Goal: Transaction & Acquisition: Purchase product/service

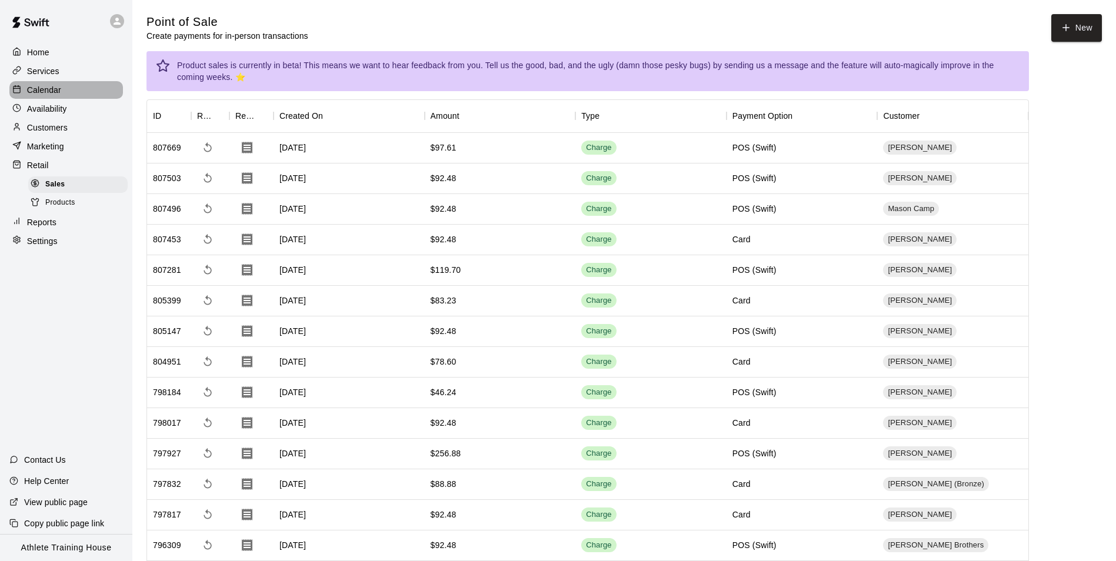
click at [34, 89] on p "Calendar" at bounding box center [44, 90] width 34 height 12
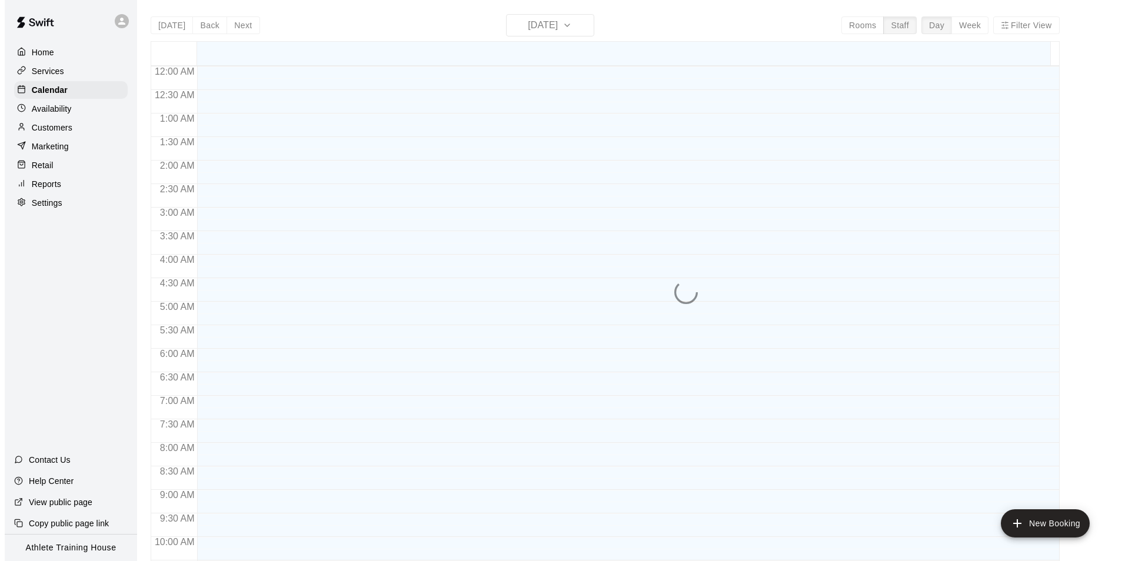
scroll to position [621, 0]
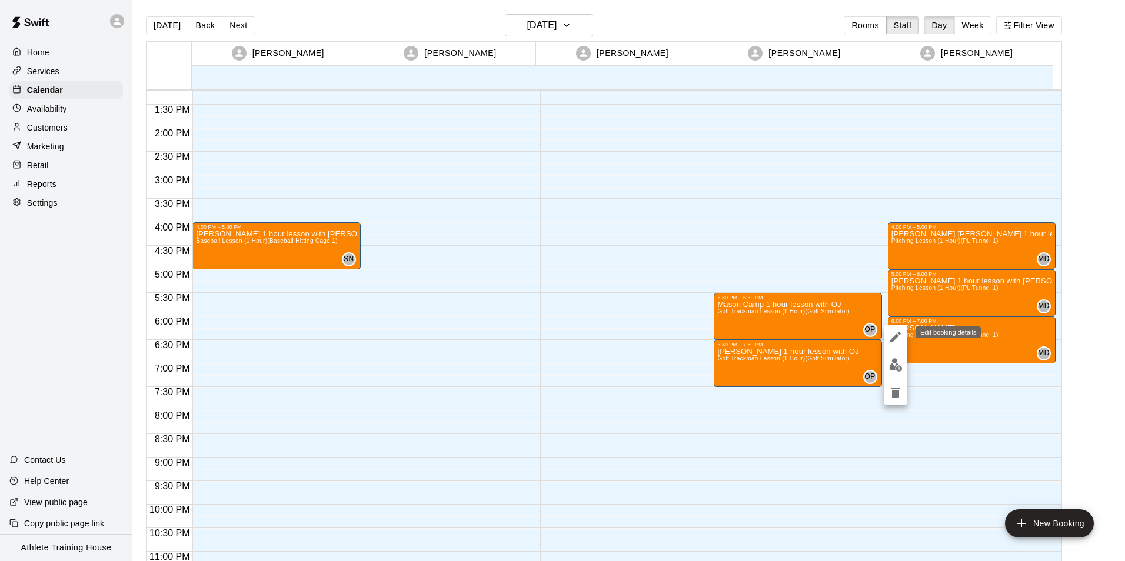
click at [900, 342] on icon "edit" at bounding box center [895, 337] width 14 height 14
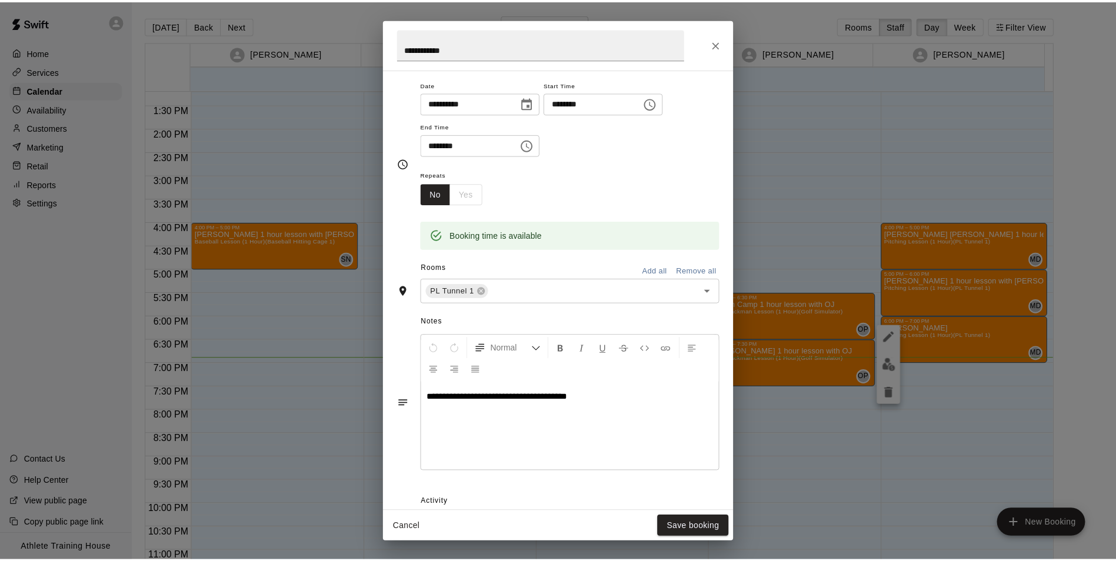
scroll to position [0, 0]
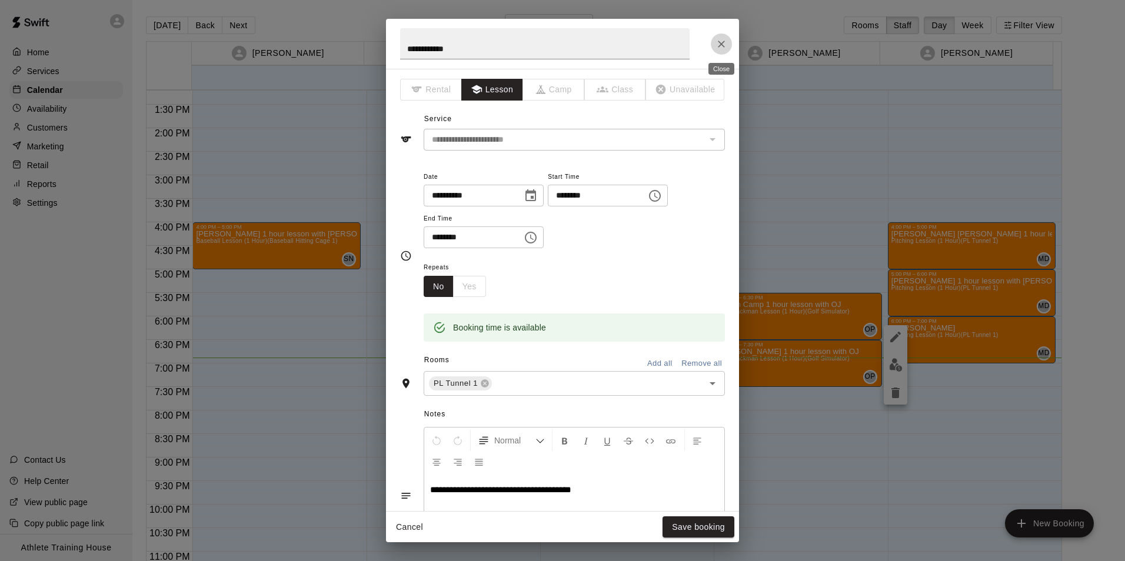
click at [719, 41] on icon "Close" at bounding box center [721, 44] width 12 height 12
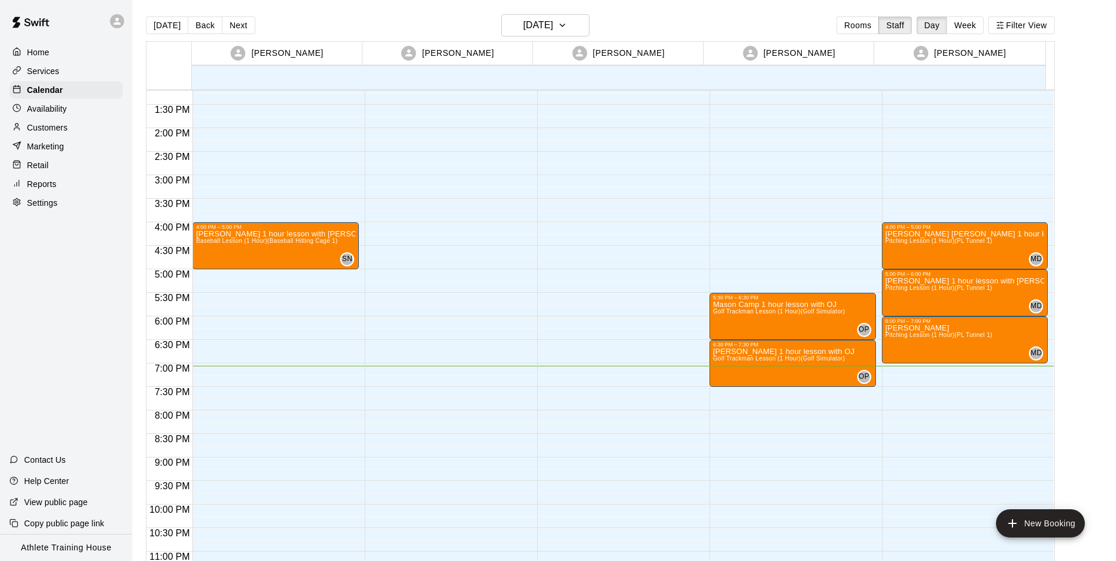
click at [46, 171] on p "Retail" at bounding box center [38, 165] width 22 height 12
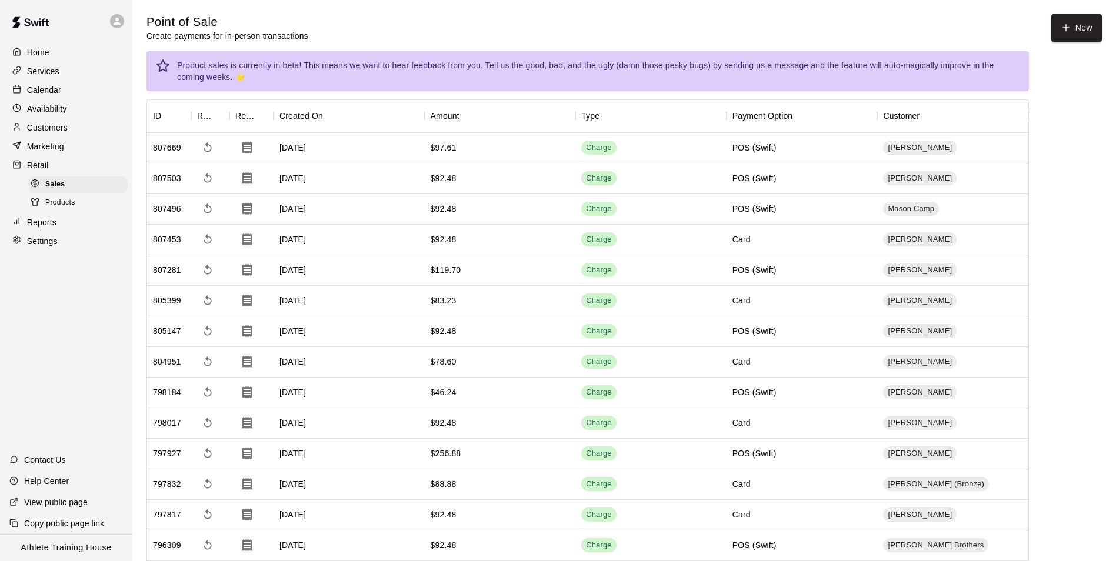
click at [71, 136] on div "Customers" at bounding box center [66, 128] width 114 height 18
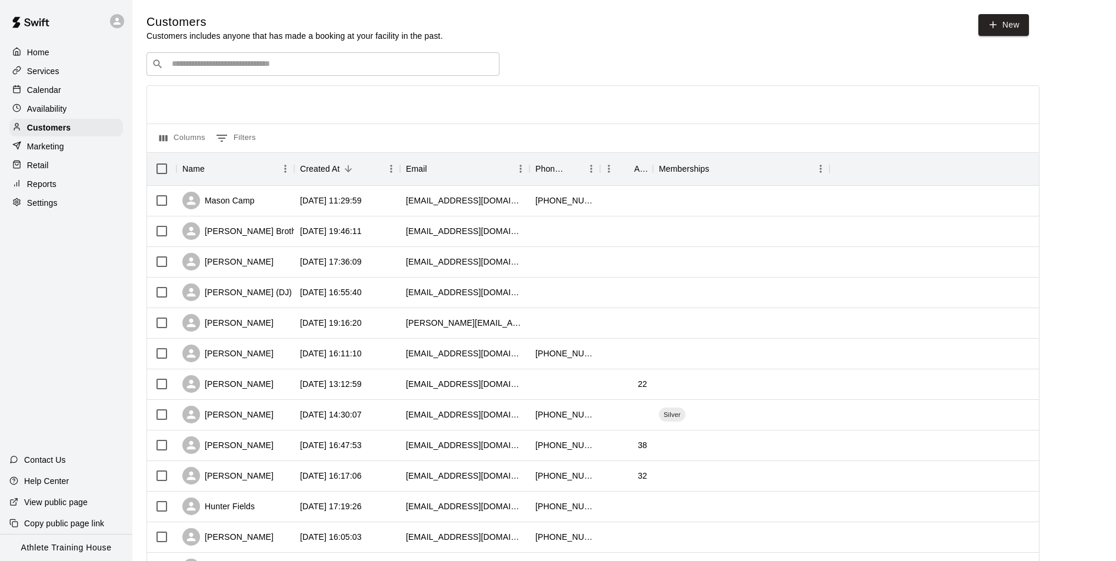
click at [247, 68] on input "Search customers by name or email" at bounding box center [331, 64] width 326 height 12
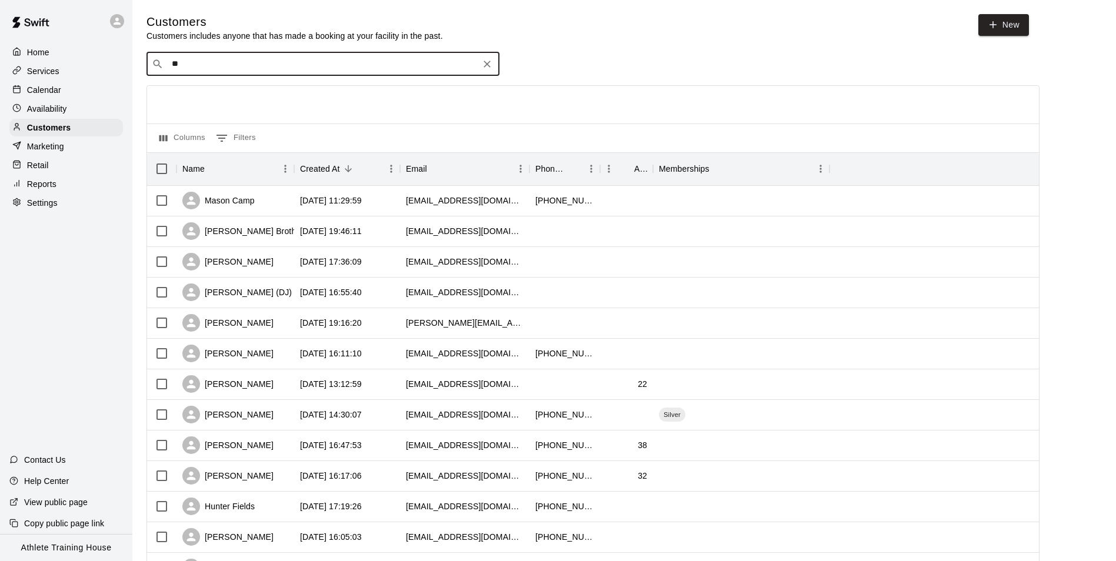
type input "*"
click at [15, 131] on icon at bounding box center [16, 126] width 9 height 9
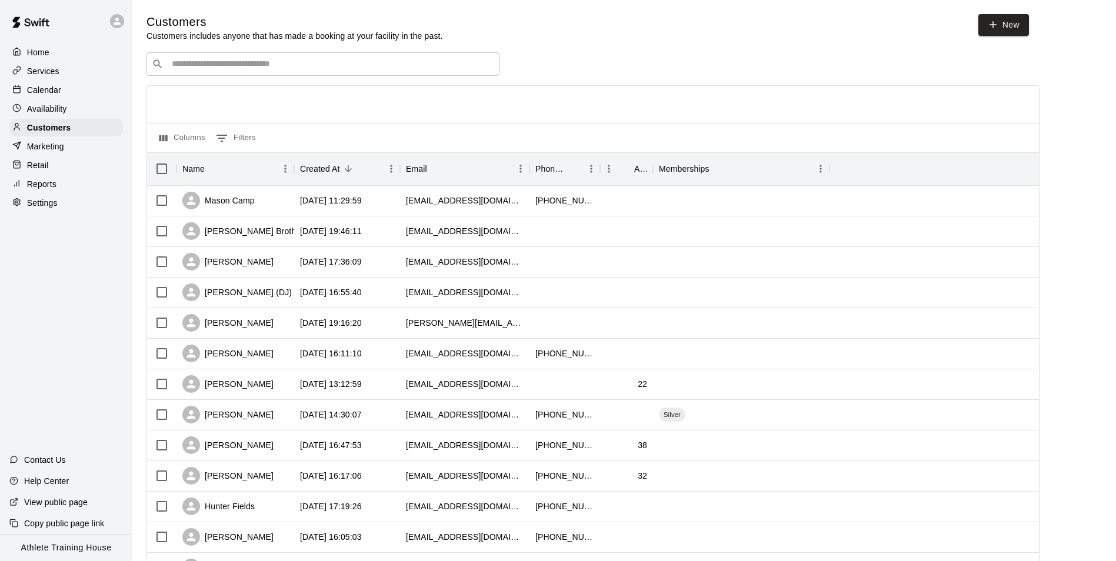
click at [84, 92] on div "Calendar" at bounding box center [66, 90] width 114 height 18
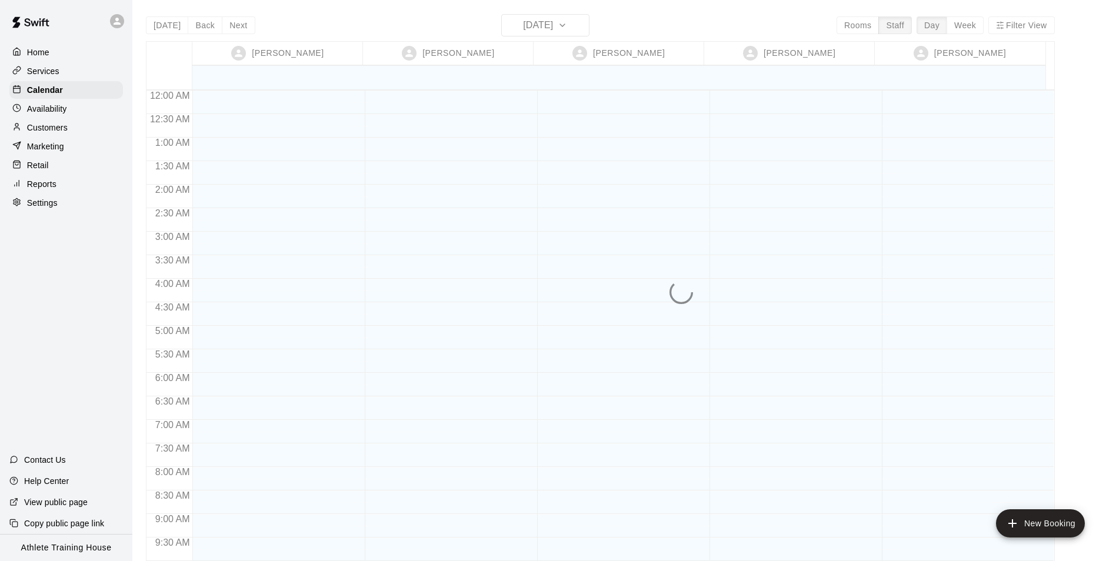
scroll to position [645, 0]
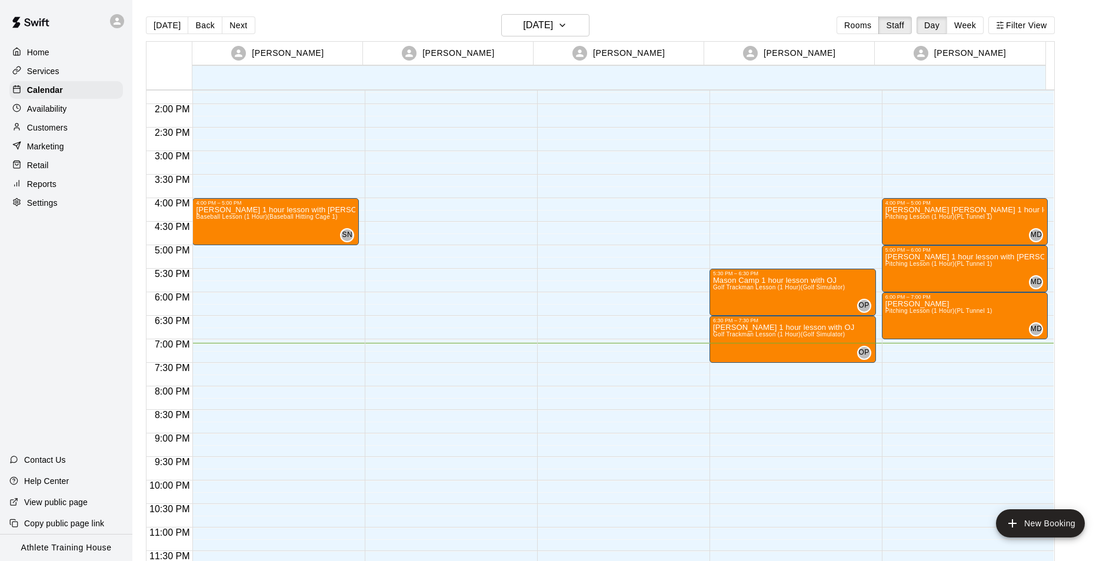
click at [59, 131] on p "Customers" at bounding box center [47, 128] width 41 height 12
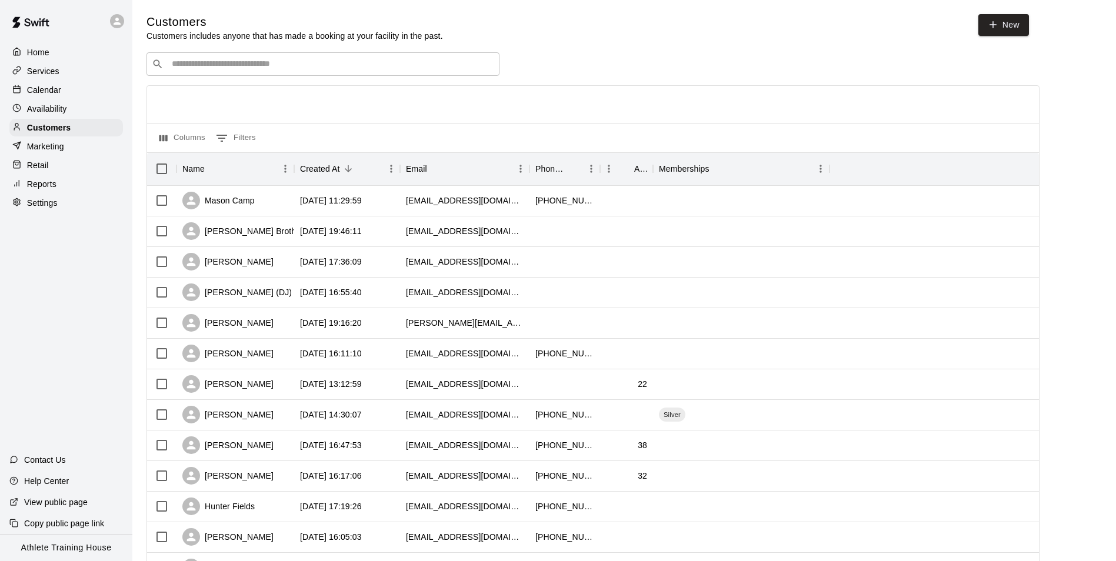
click at [218, 69] on input "Search customers by name or email" at bounding box center [331, 64] width 326 height 12
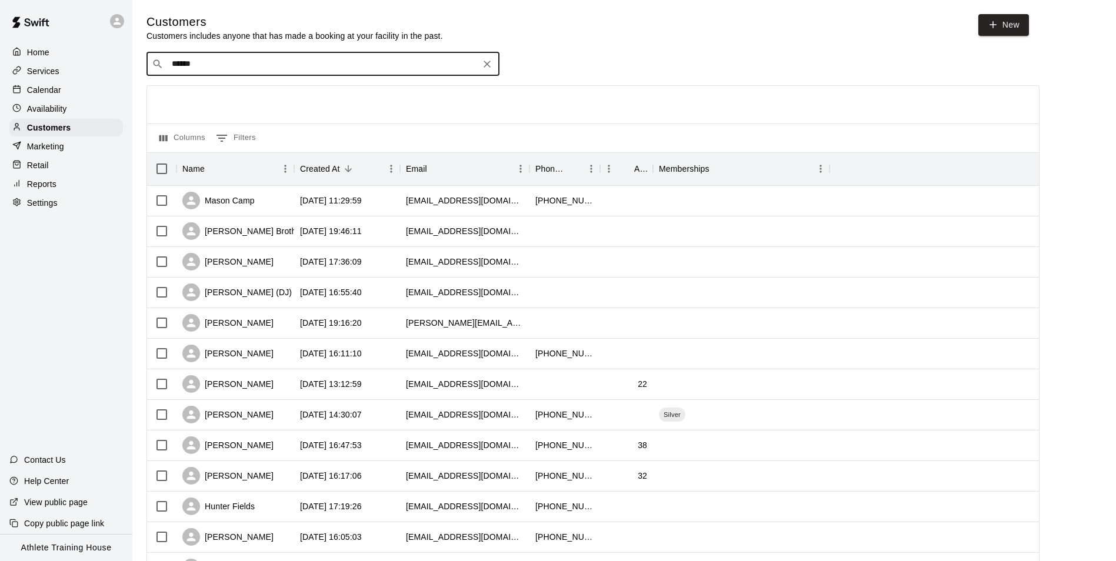
type input "*****"
click at [271, 134] on div "[PERSON_NAME] [EMAIL_ADDRESS][DOMAIN_NAME]" at bounding box center [334, 134] width 311 height 25
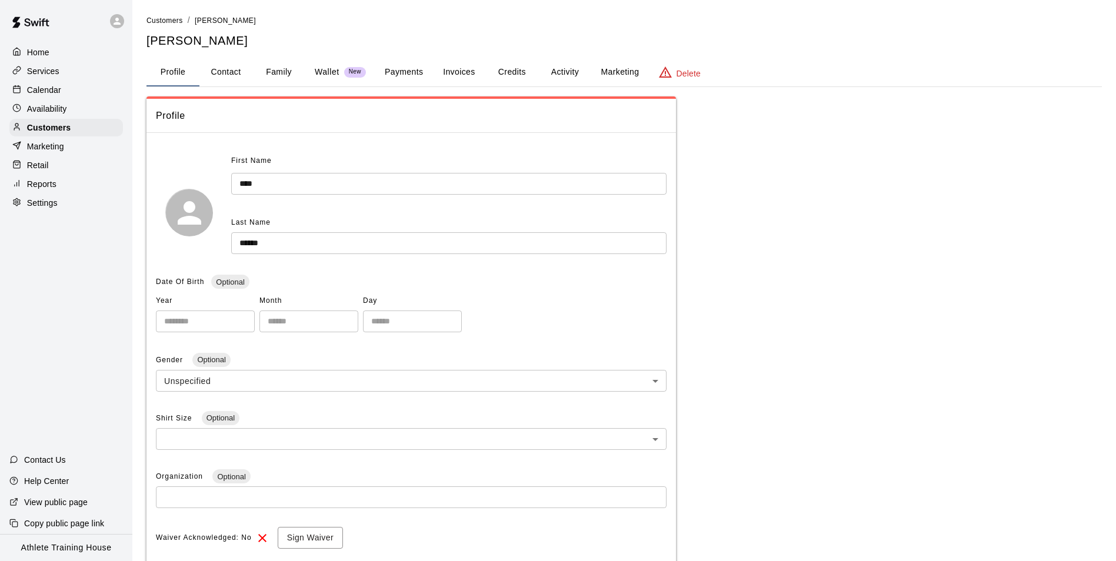
click at [24, 104] on div "Availability" at bounding box center [66, 109] width 114 height 18
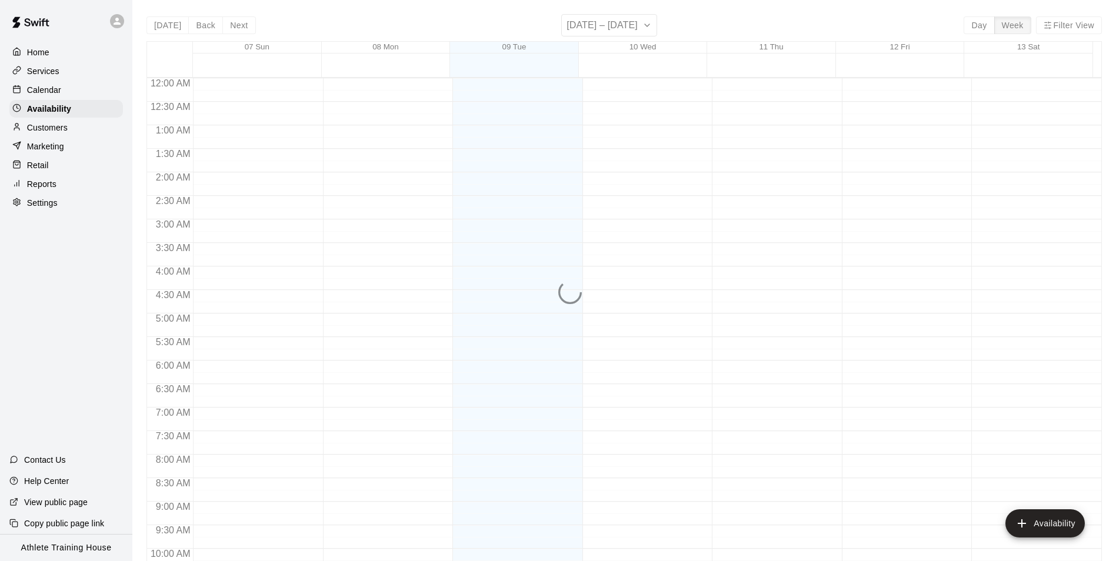
scroll to position [634, 0]
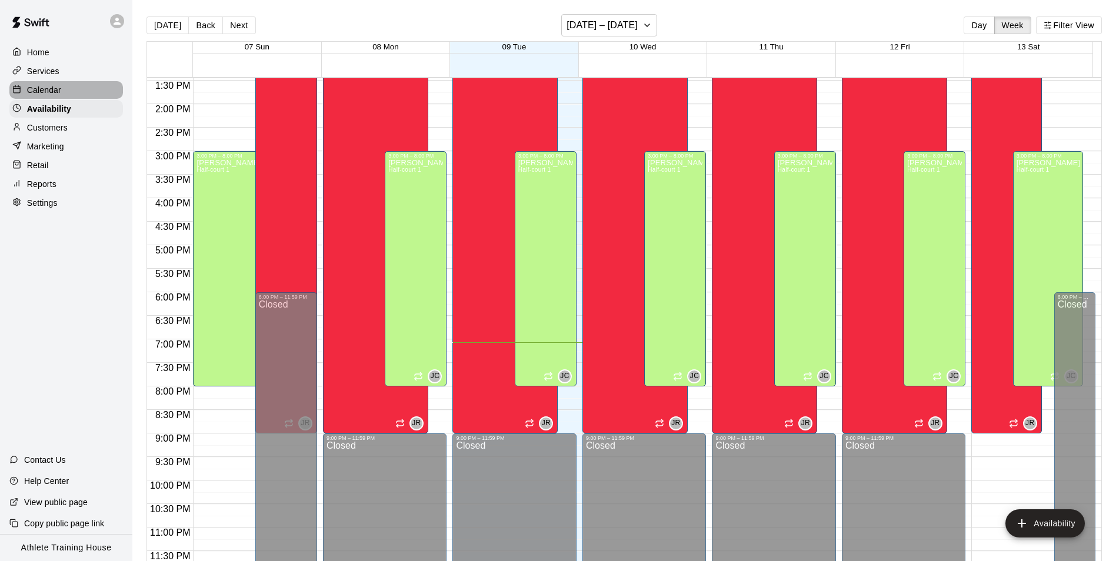
click at [34, 89] on p "Calendar" at bounding box center [44, 90] width 34 height 12
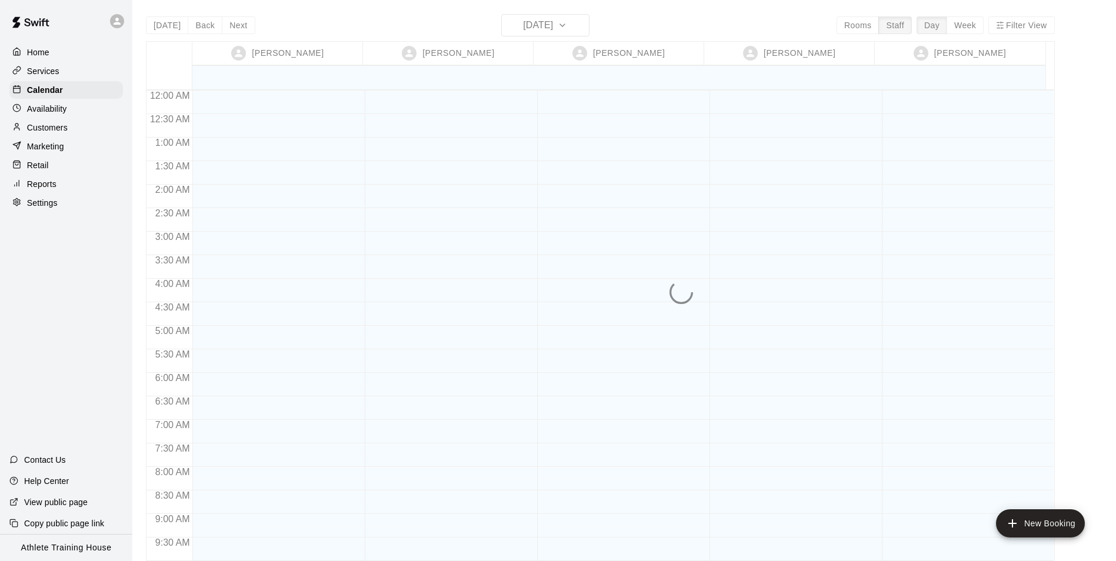
scroll to position [645, 0]
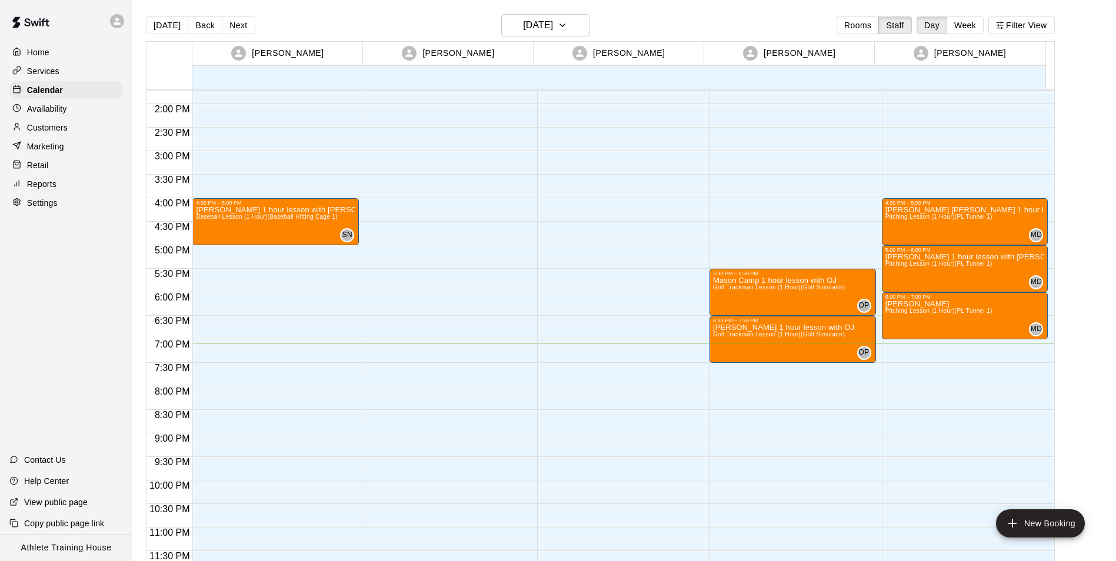
click at [40, 78] on div "Services" at bounding box center [66, 71] width 114 height 18
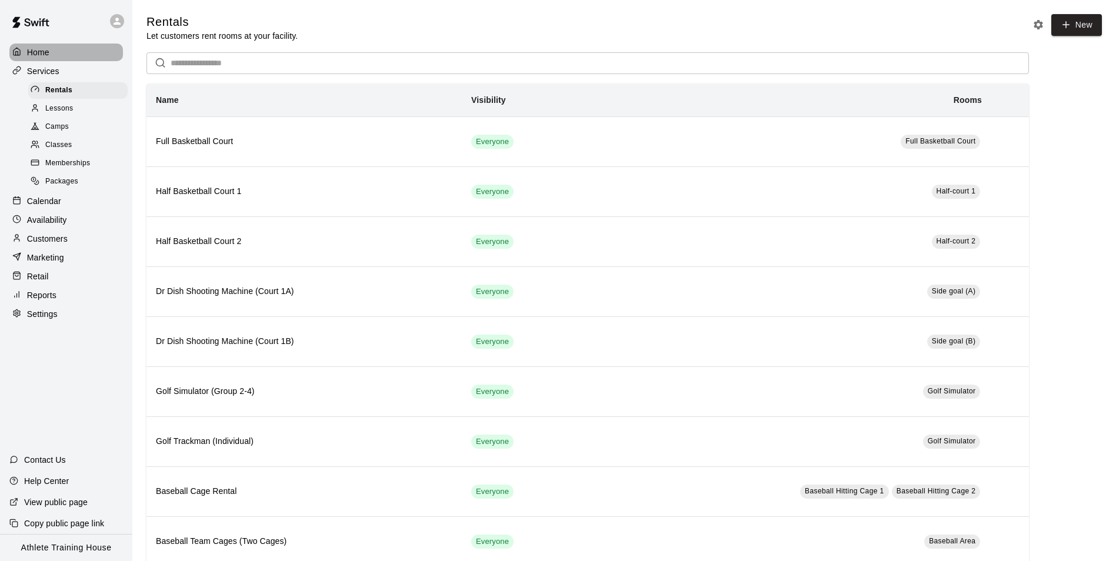
click at [45, 48] on p "Home" at bounding box center [38, 52] width 22 height 12
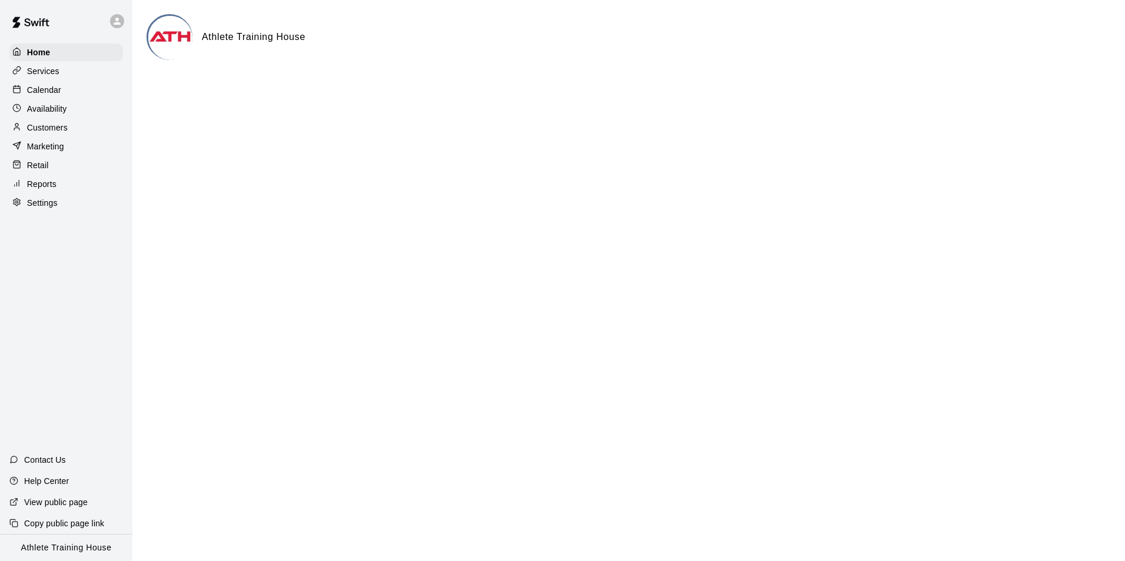
click at [62, 172] on div "Retail" at bounding box center [66, 165] width 114 height 18
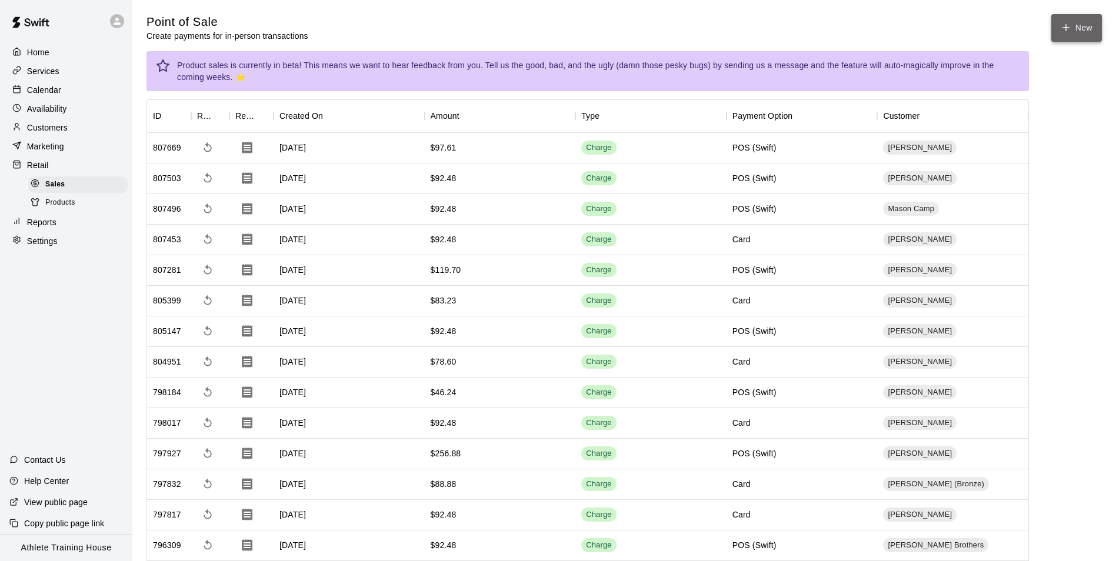
click at [1078, 39] on button "New" at bounding box center [1076, 28] width 51 height 28
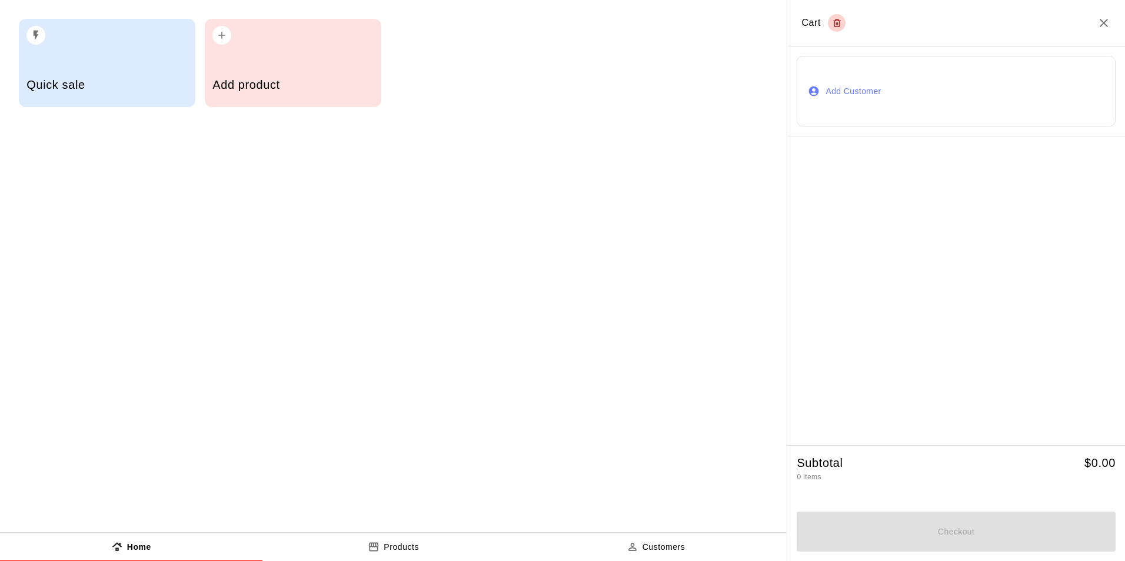
click at [839, 78] on button "Add Customer" at bounding box center [955, 91] width 319 height 71
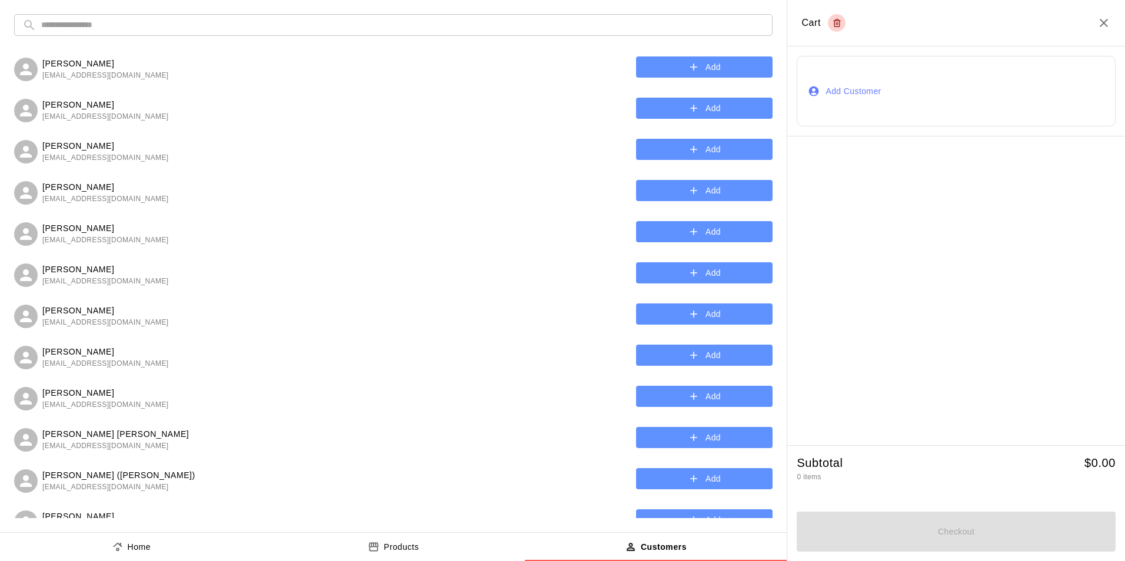
click at [436, 13] on div "​ ​ [PERSON_NAME] [EMAIL_ADDRESS][DOMAIN_NAME] Add [PERSON_NAME] [PERSON_NAME][…" at bounding box center [393, 266] width 786 height 532
click at [718, 64] on button "Add" at bounding box center [704, 67] width 136 height 22
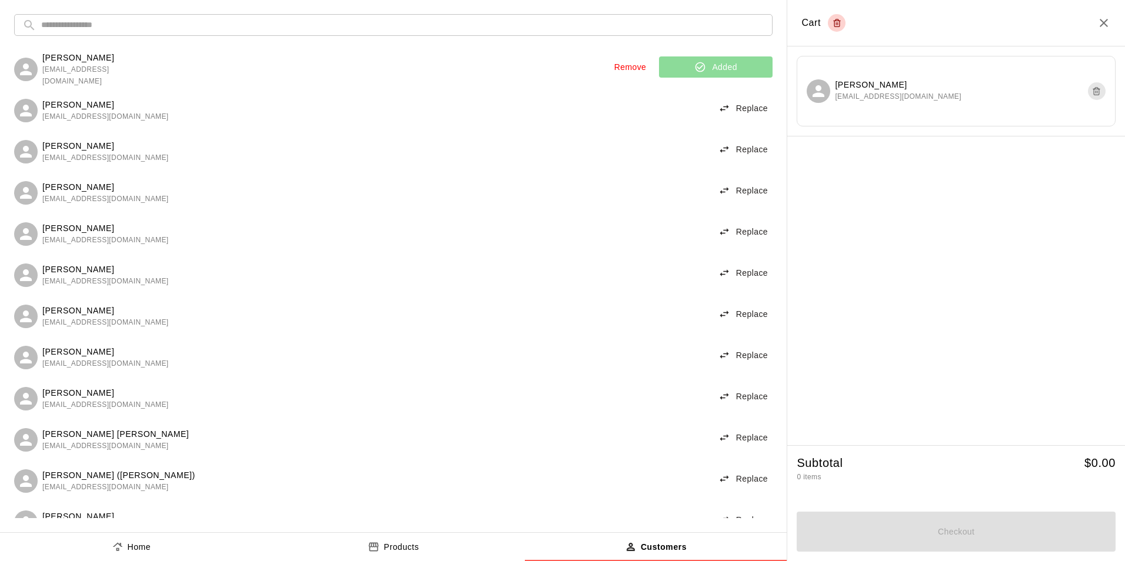
drag, startPoint x: 213, startPoint y: 540, endPoint x: 224, endPoint y: 541, distance: 10.7
click at [213, 541] on button "Home" at bounding box center [131, 547] width 262 height 28
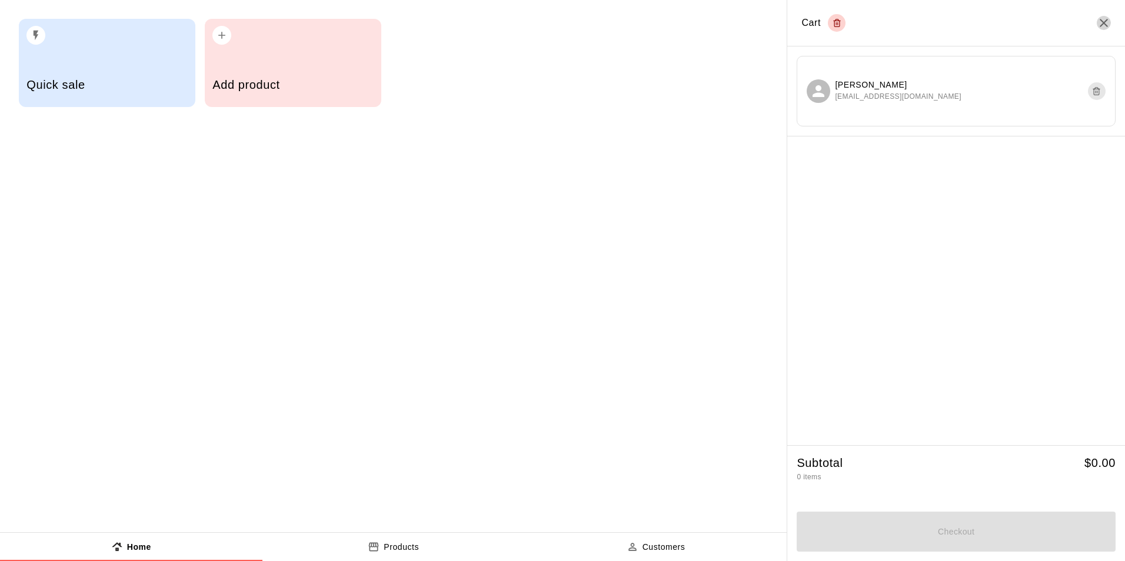
click at [1105, 20] on icon "Close" at bounding box center [1103, 23] width 14 height 14
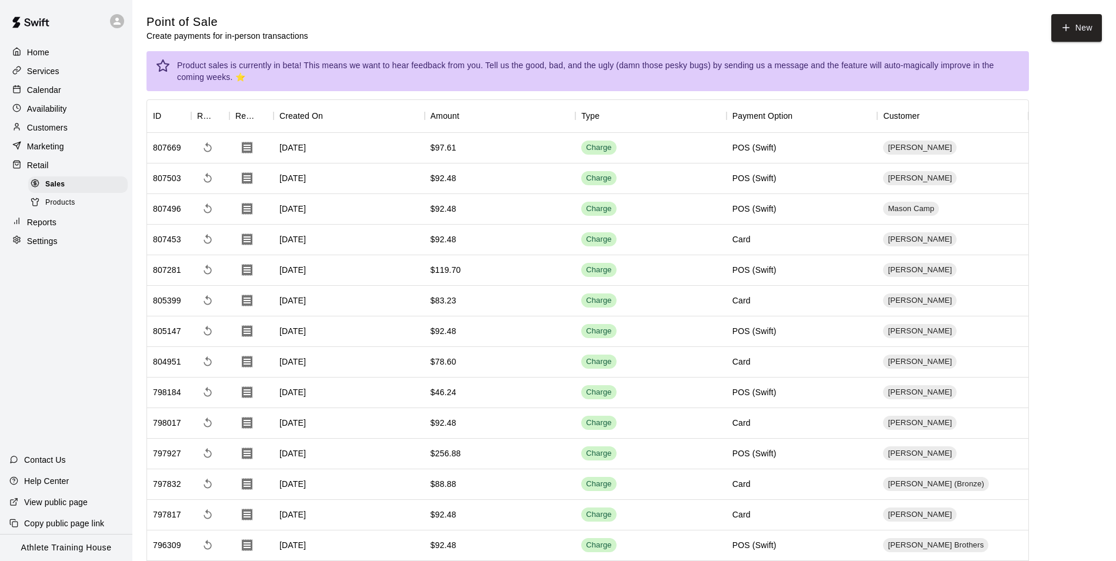
click at [24, 86] on div at bounding box center [19, 90] width 15 height 11
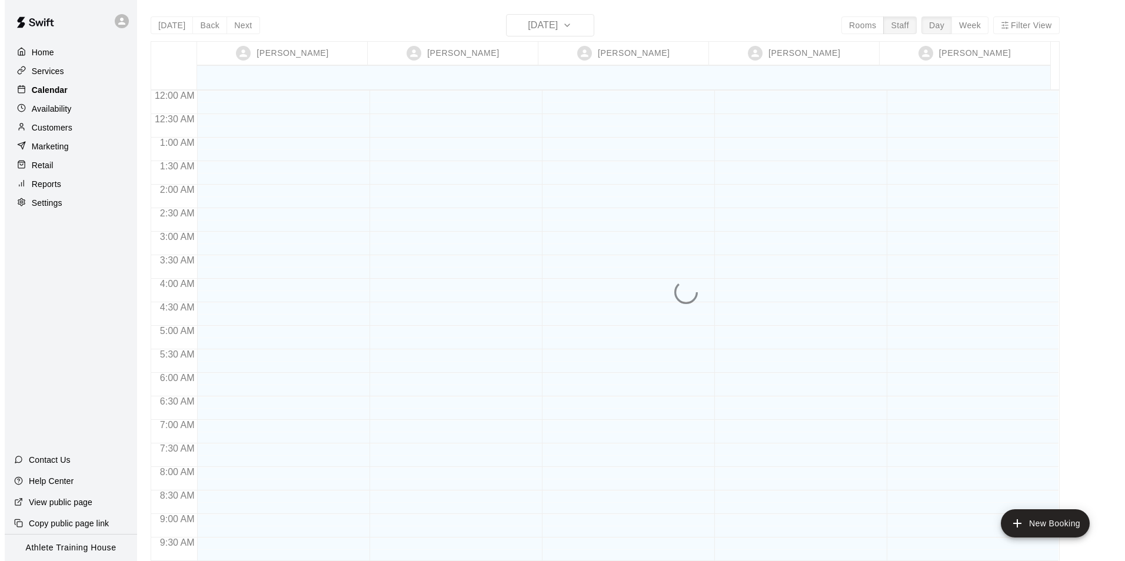
scroll to position [645, 0]
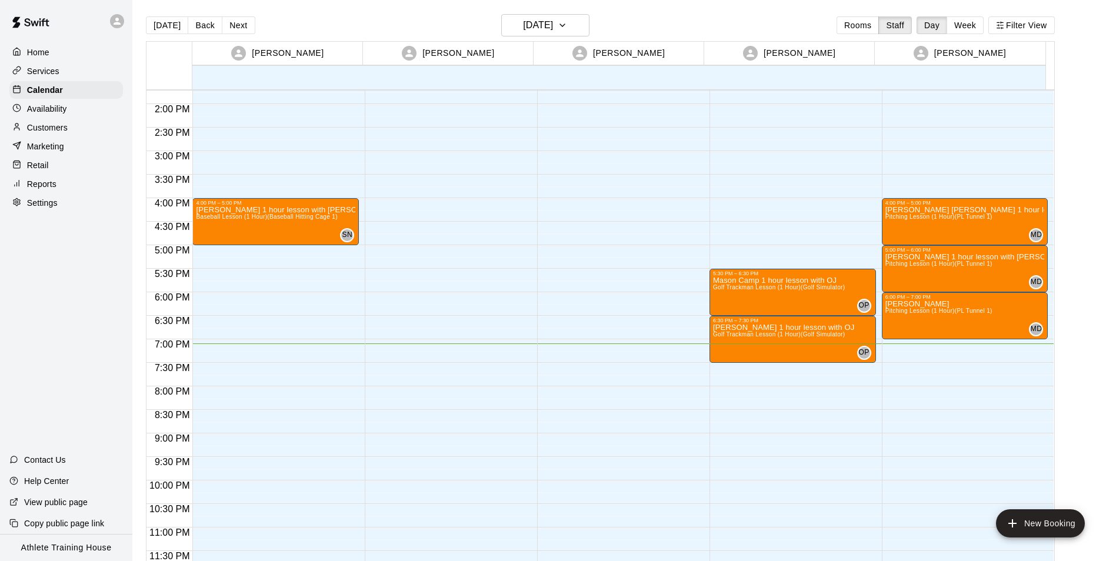
drag, startPoint x: 402, startPoint y: 10, endPoint x: 352, endPoint y: 151, distance: 149.6
click at [352, 151] on div "4:00 PM – 5:00 PM [PERSON_NAME] 1 hour lesson with [PERSON_NAME] Baseball Lesso…" at bounding box center [275, 9] width 166 height 1129
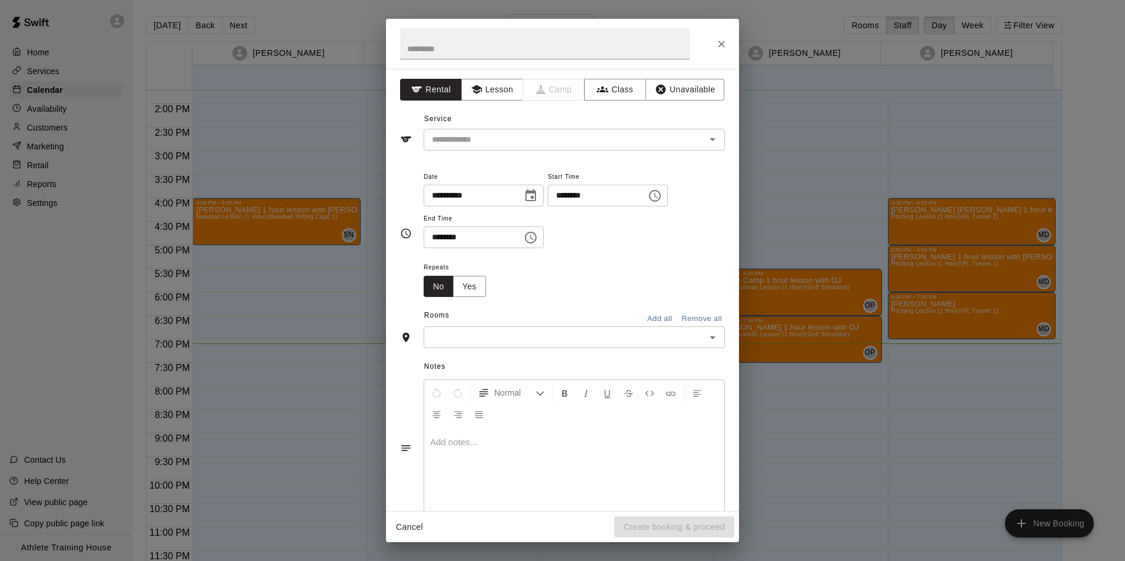
click at [709, 43] on div at bounding box center [562, 44] width 353 height 50
click at [715, 43] on icon "Close" at bounding box center [721, 44] width 12 height 12
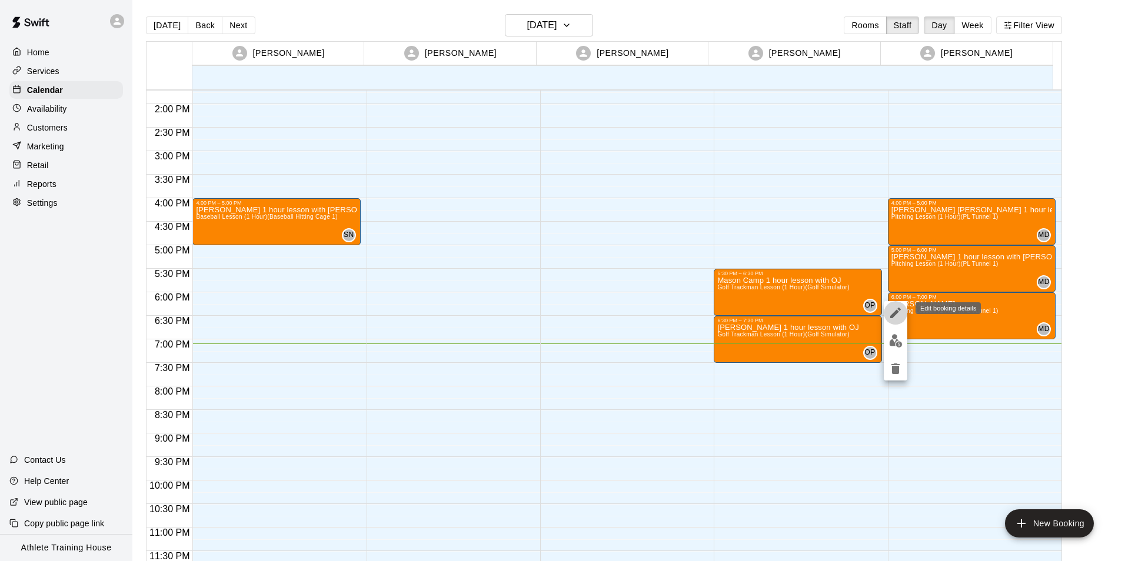
click at [895, 314] on icon "edit" at bounding box center [895, 313] width 11 height 11
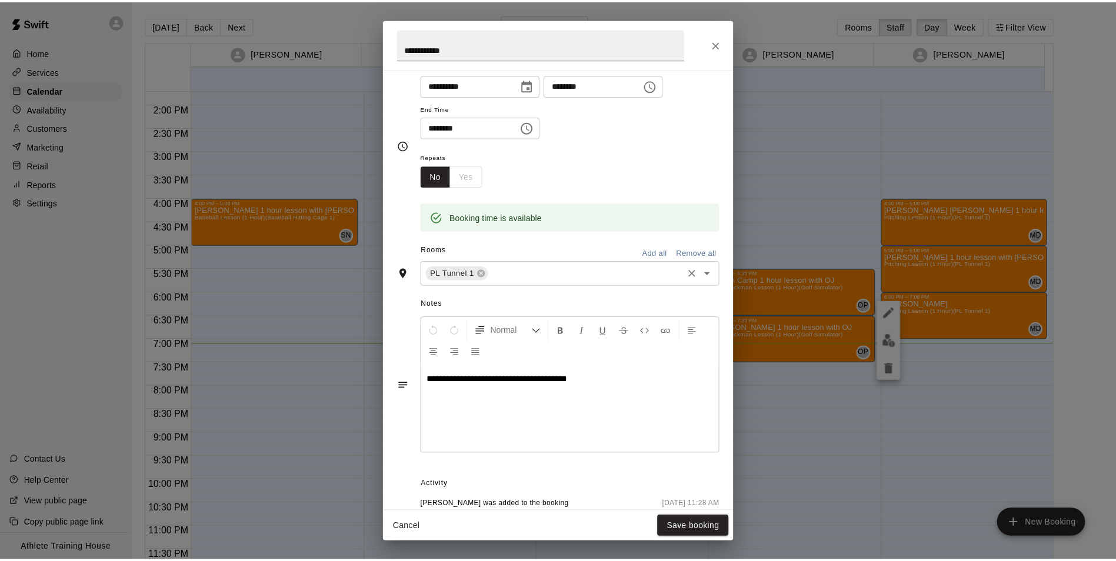
scroll to position [118, 0]
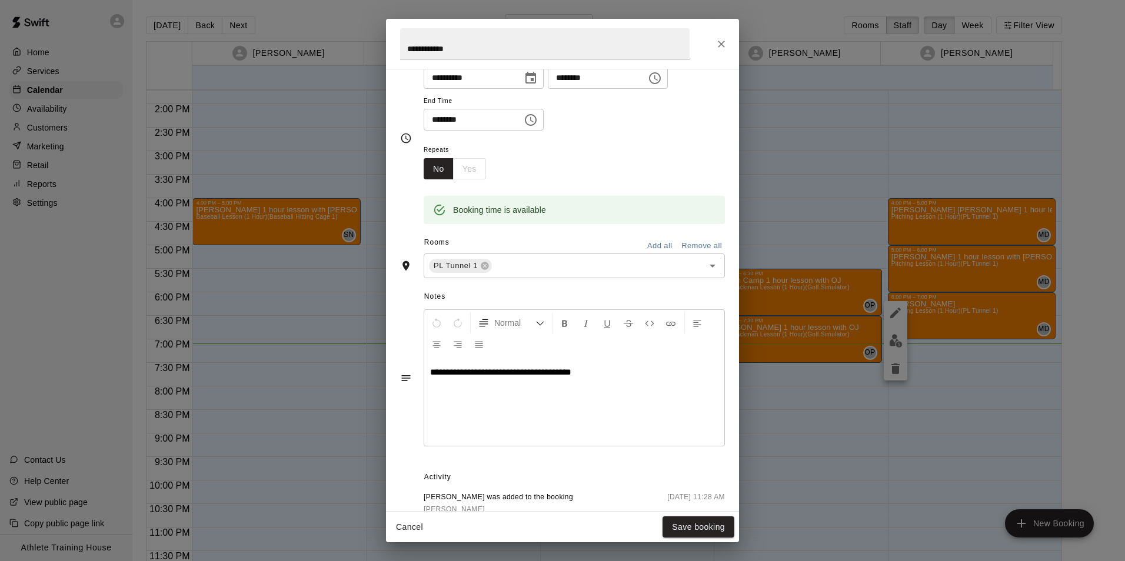
click at [28, 143] on div "**********" at bounding box center [562, 280] width 1125 height 561
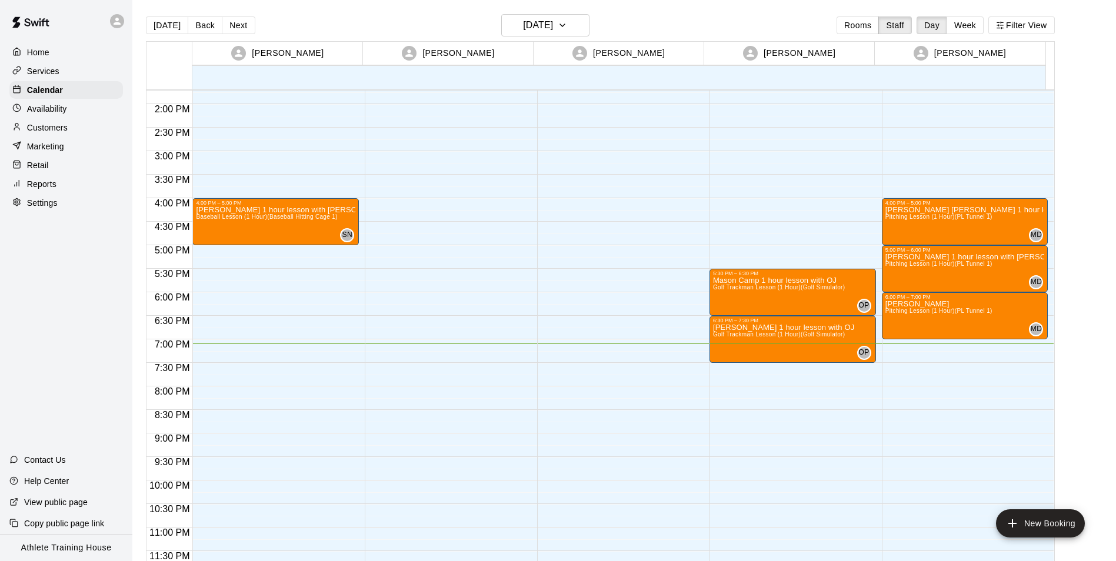
drag, startPoint x: 31, startPoint y: 160, endPoint x: 44, endPoint y: 165, distance: 13.8
click at [31, 160] on div "Retail" at bounding box center [66, 165] width 114 height 18
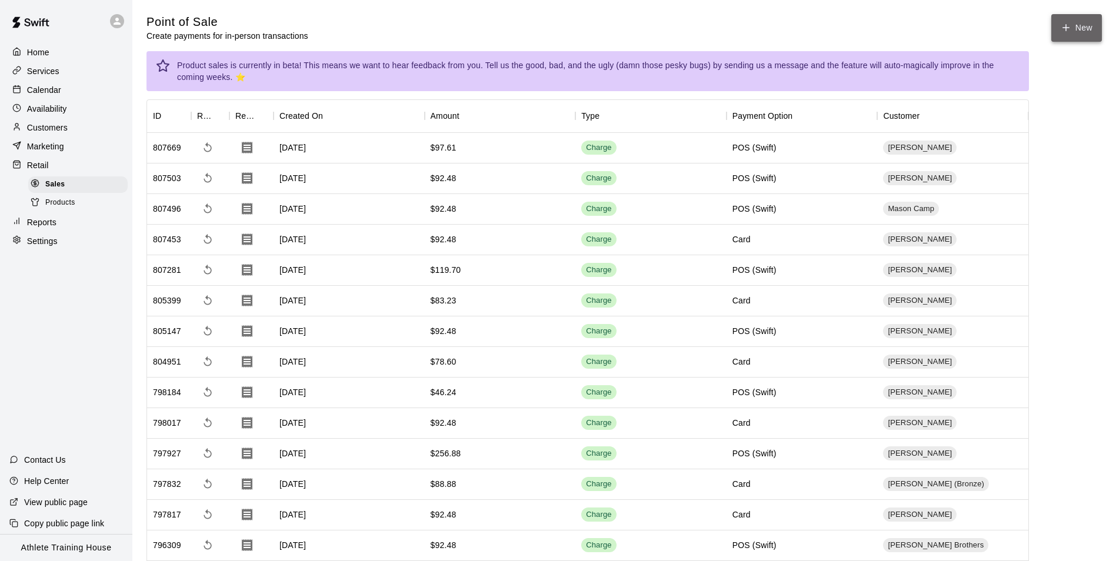
click at [1071, 22] on icon "button" at bounding box center [1066, 27] width 11 height 11
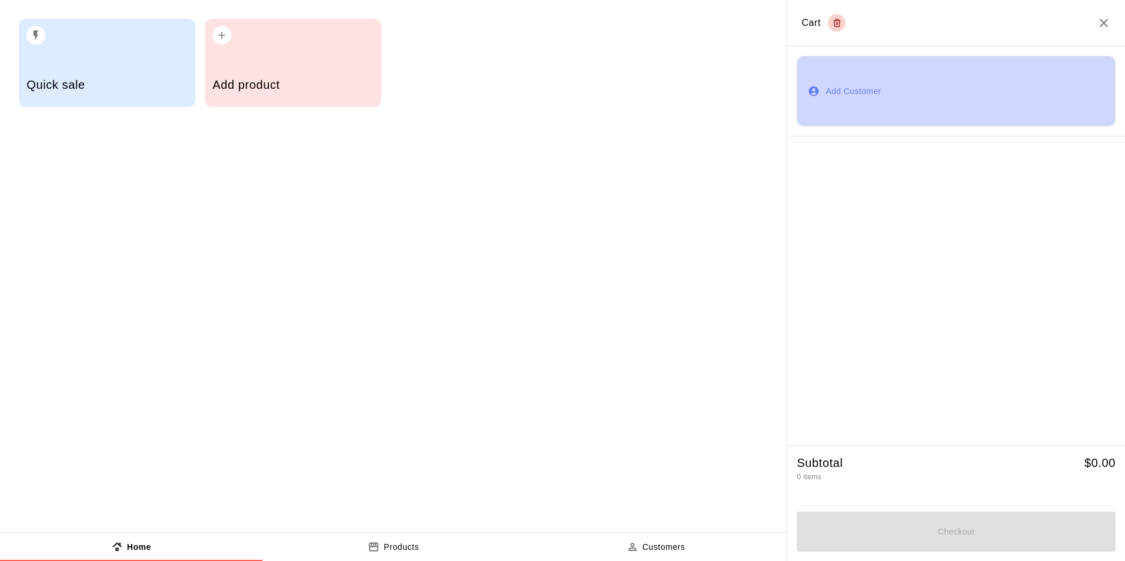
click at [825, 79] on button "Add Customer" at bounding box center [955, 91] width 319 height 71
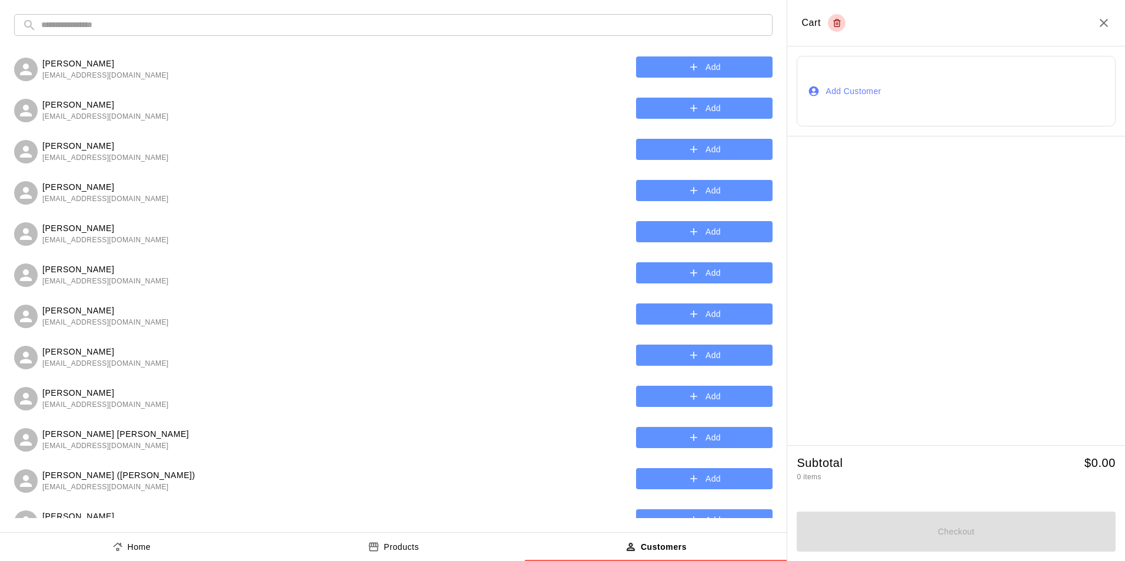
click at [638, 68] on button "Add" at bounding box center [704, 67] width 136 height 22
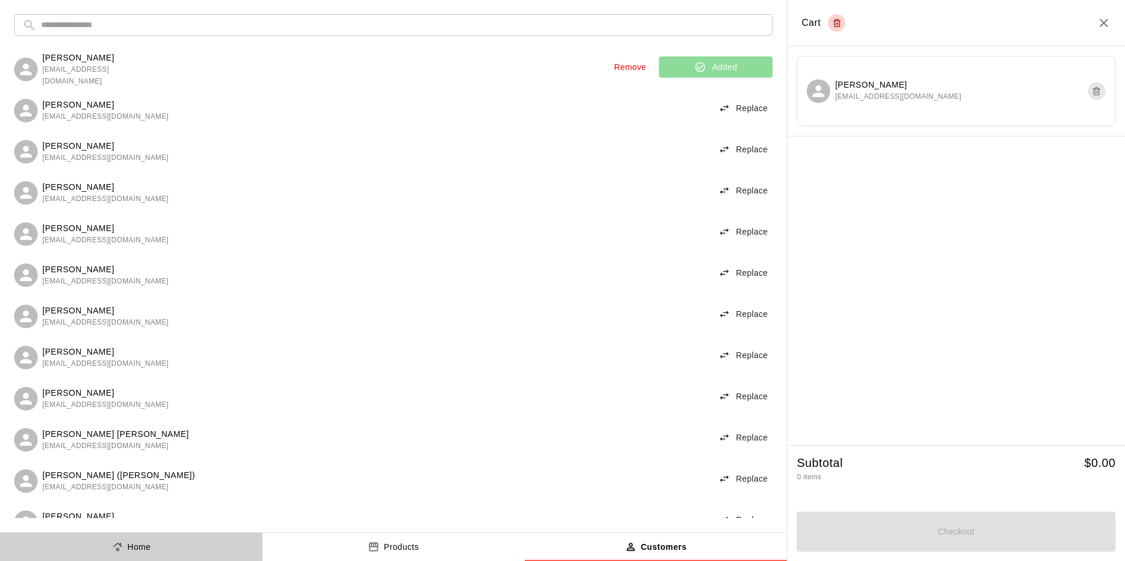
click at [170, 553] on button "Home" at bounding box center [131, 547] width 262 height 28
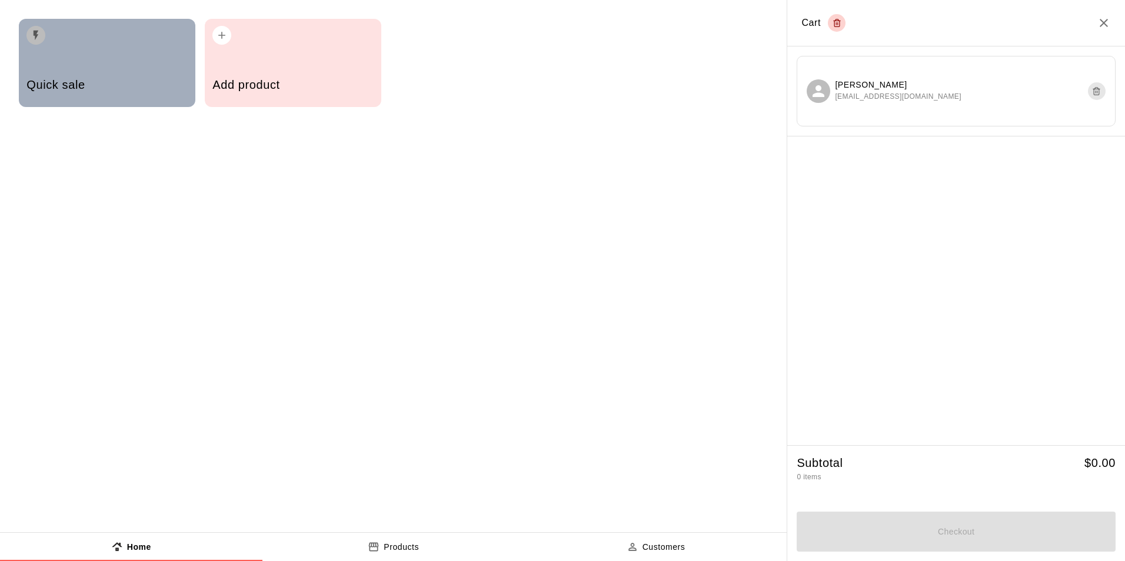
click at [163, 77] on h5 "Quick sale" at bounding box center [106, 85] width 161 height 16
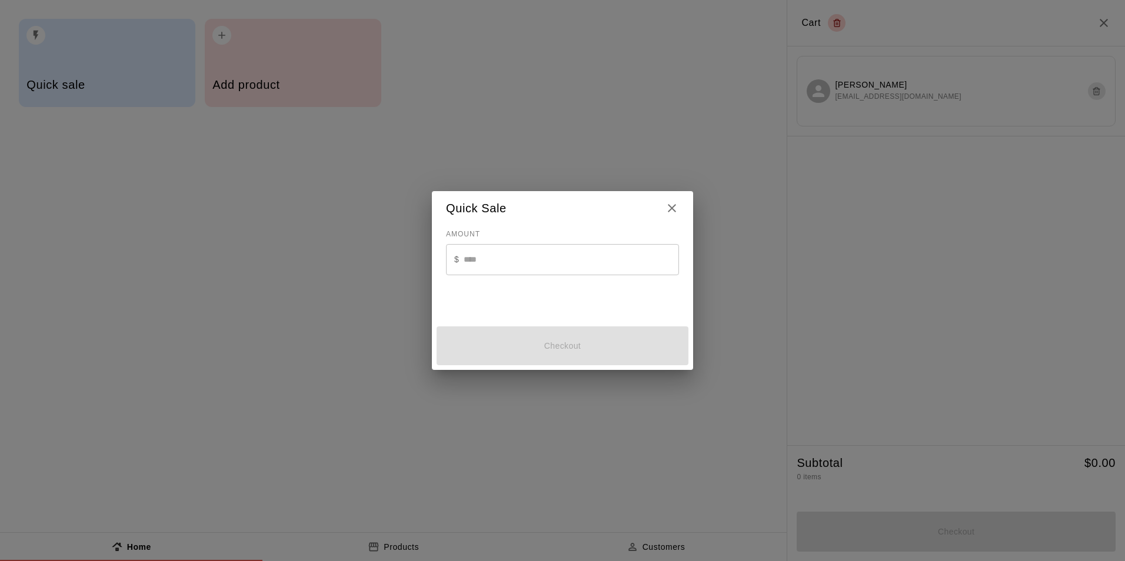
click at [552, 259] on input "text" at bounding box center [571, 259] width 215 height 31
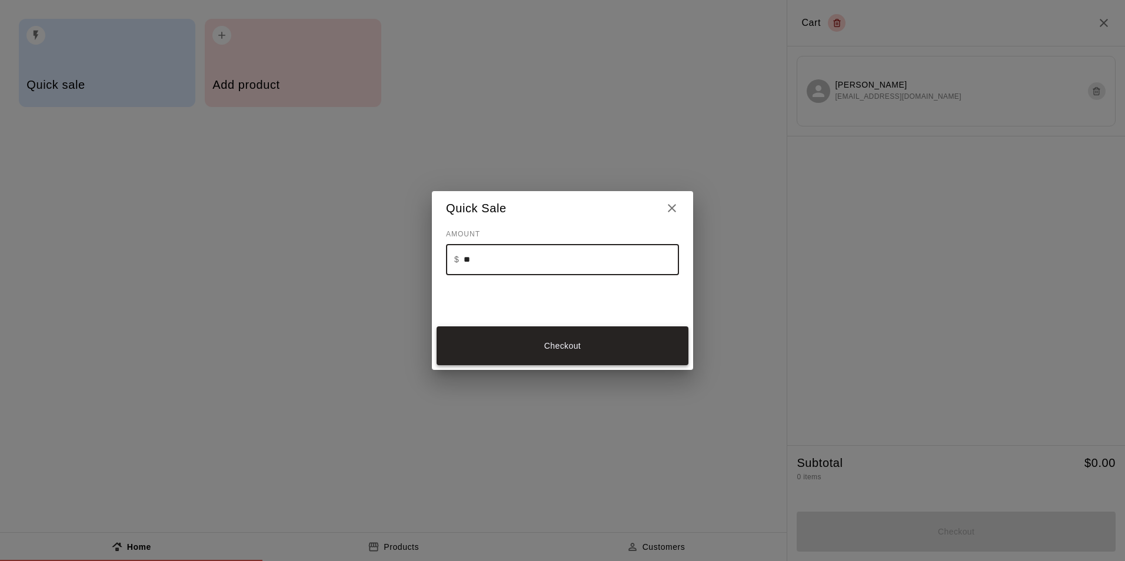
type input "**"
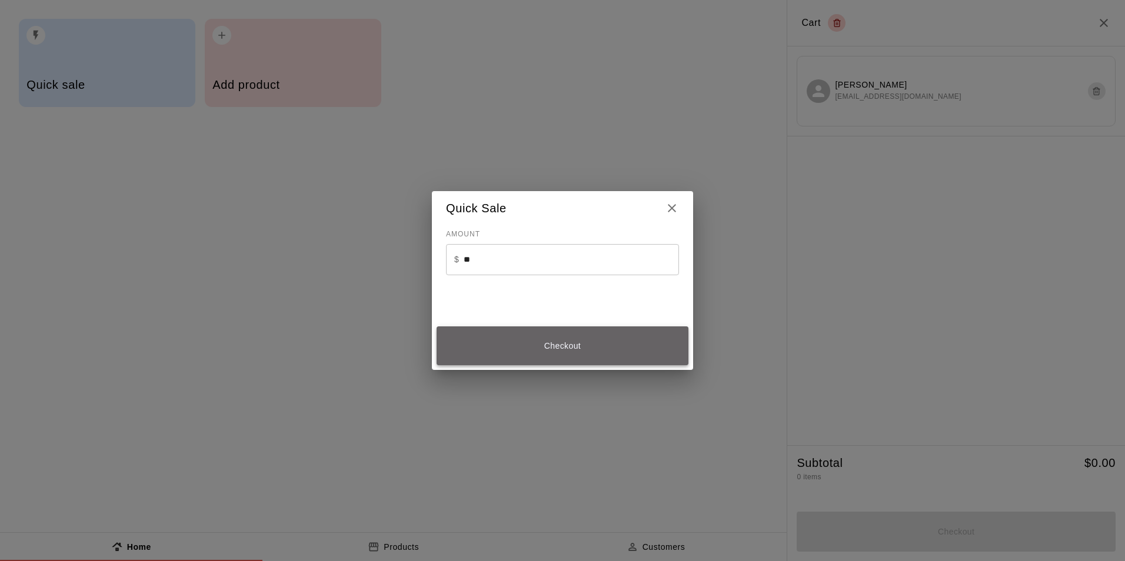
click at [535, 338] on button "Checkout" at bounding box center [562, 345] width 252 height 39
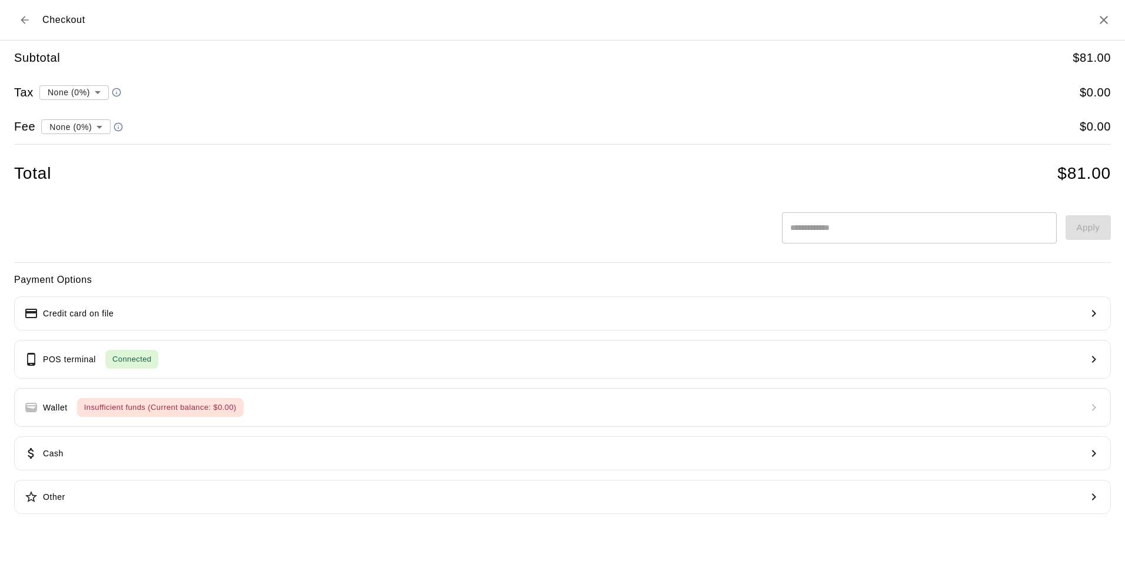
click at [84, 165] on li "convenience fee ( 2.75 % )" at bounding box center [73, 167] width 115 height 19
type input "**********"
drag, startPoint x: 214, startPoint y: 145, endPoint x: 233, endPoint y: 374, distance: 229.6
click at [217, 149] on div "**********" at bounding box center [562, 122] width 1096 height 162
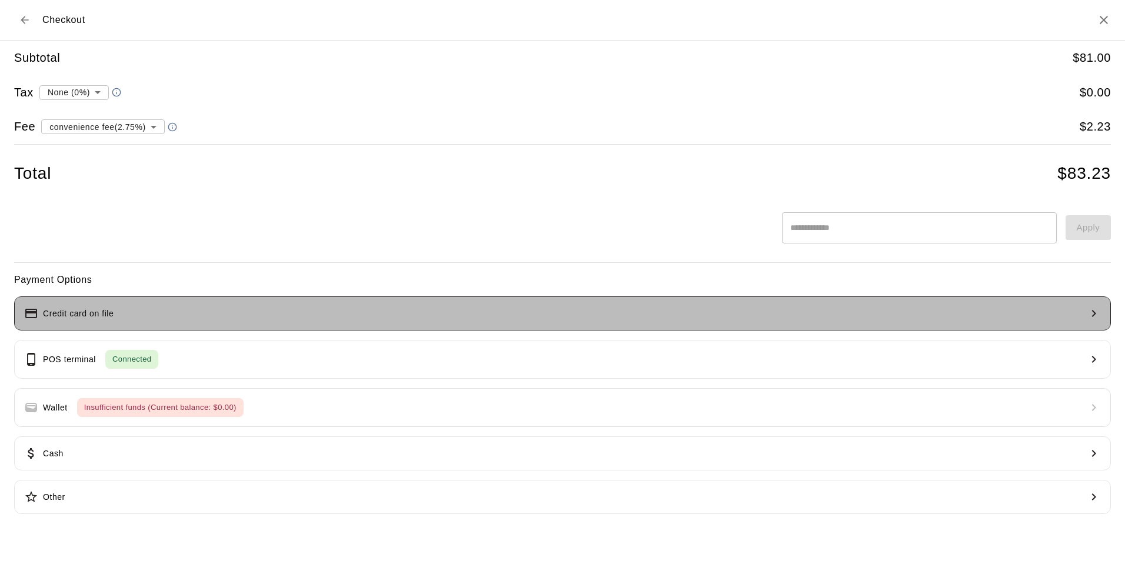
click at [192, 324] on button "Credit card on file" at bounding box center [562, 313] width 1096 height 34
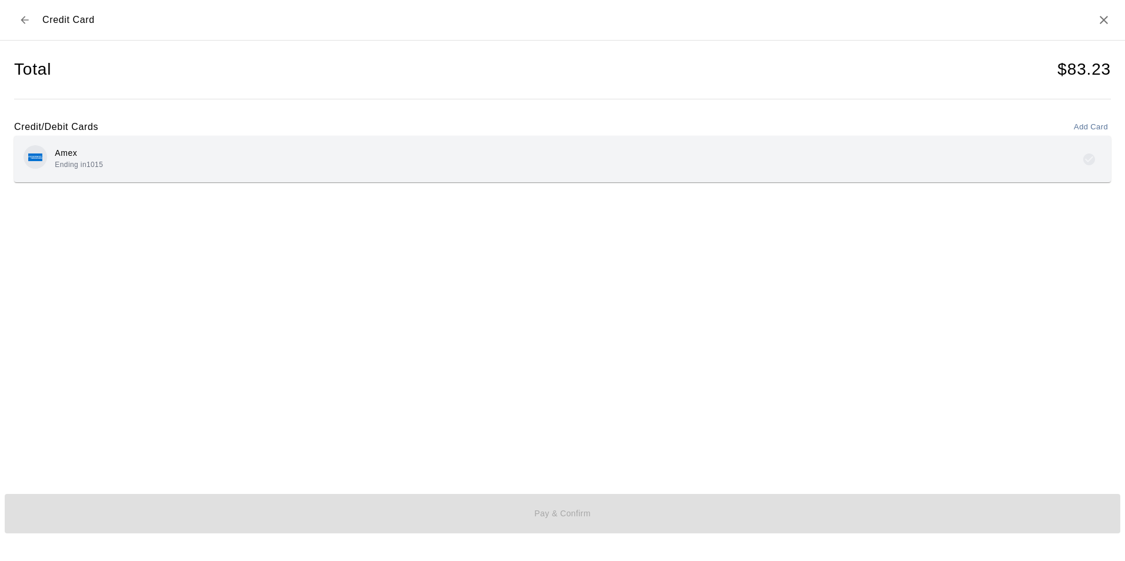
click at [201, 158] on div "Amex Ending in [DATE]" at bounding box center [563, 159] width 1078 height 28
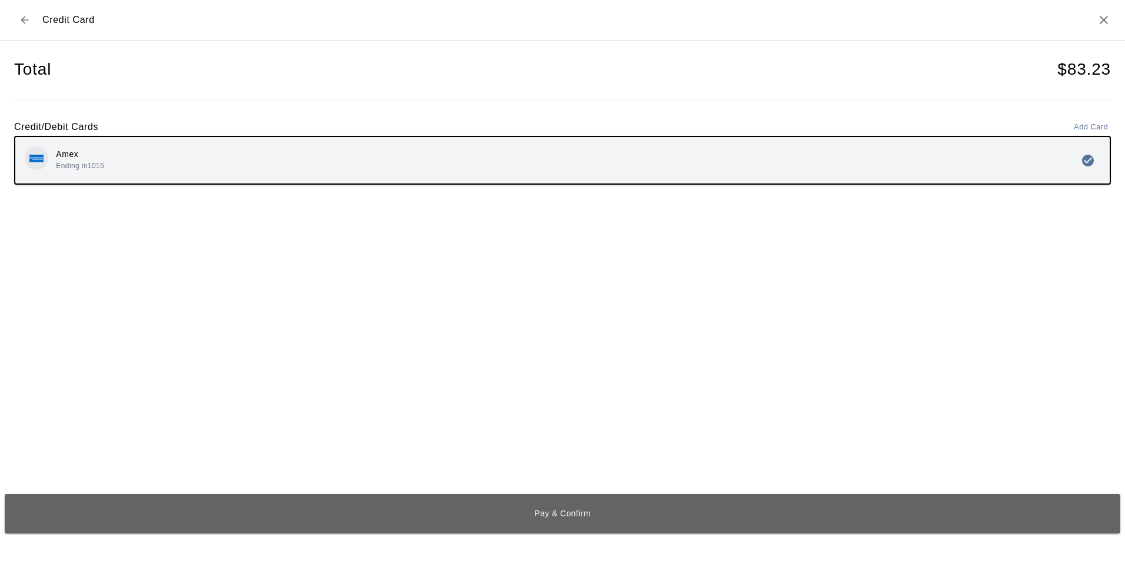
drag, startPoint x: 588, startPoint y: 508, endPoint x: 723, endPoint y: 541, distance: 138.5
click at [591, 511] on button "Pay & Confirm" at bounding box center [562, 513] width 1115 height 39
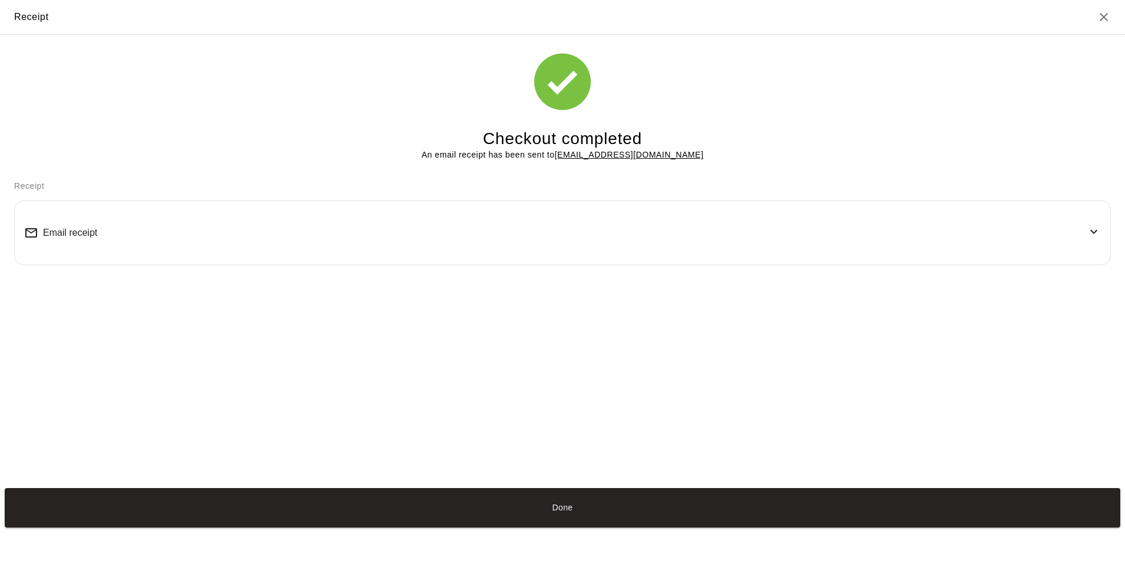
click at [634, 513] on button "Done" at bounding box center [562, 507] width 1115 height 39
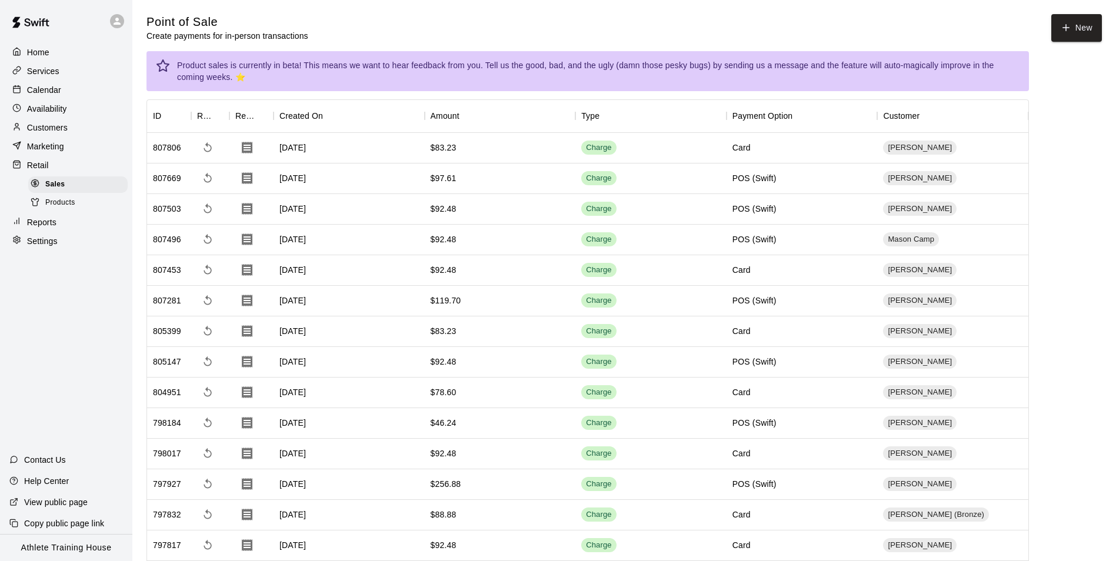
click at [76, 154] on div "Marketing" at bounding box center [66, 147] width 114 height 18
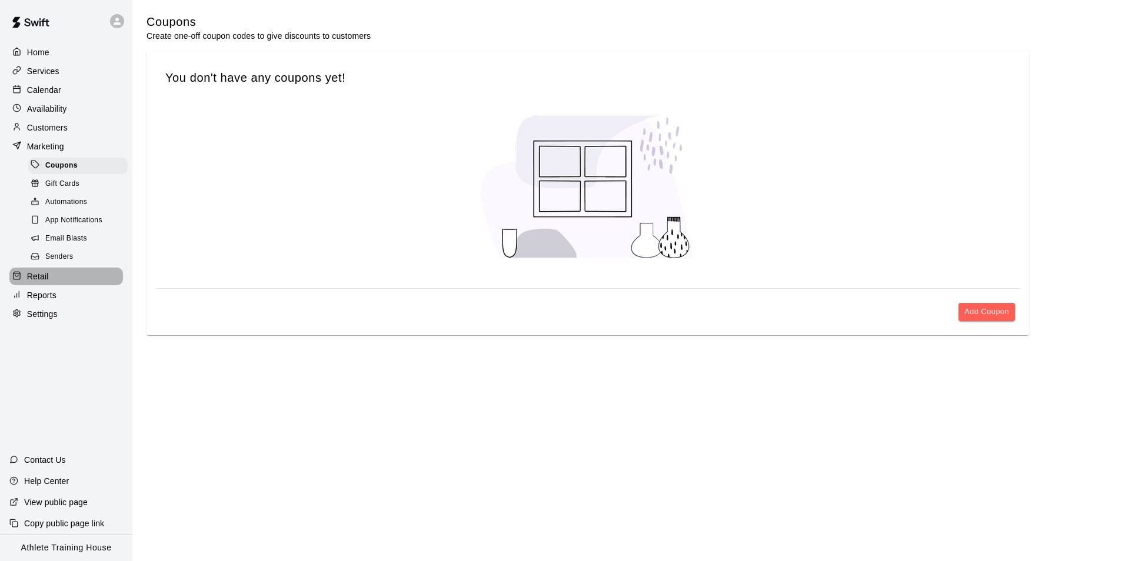
click at [65, 281] on div "Retail" at bounding box center [66, 277] width 114 height 18
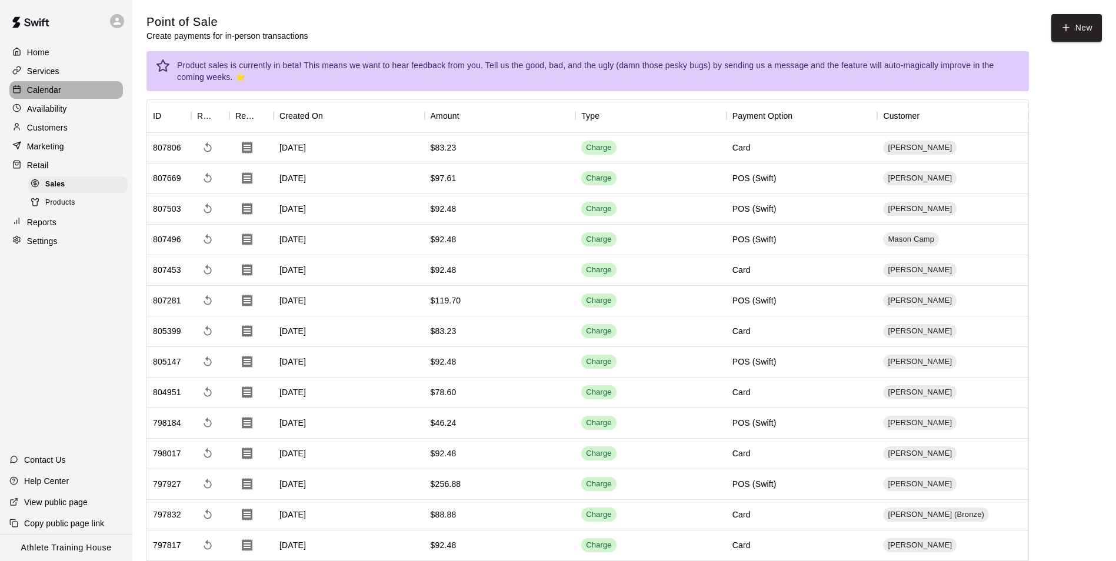
click at [56, 99] on div "Calendar" at bounding box center [66, 90] width 114 height 18
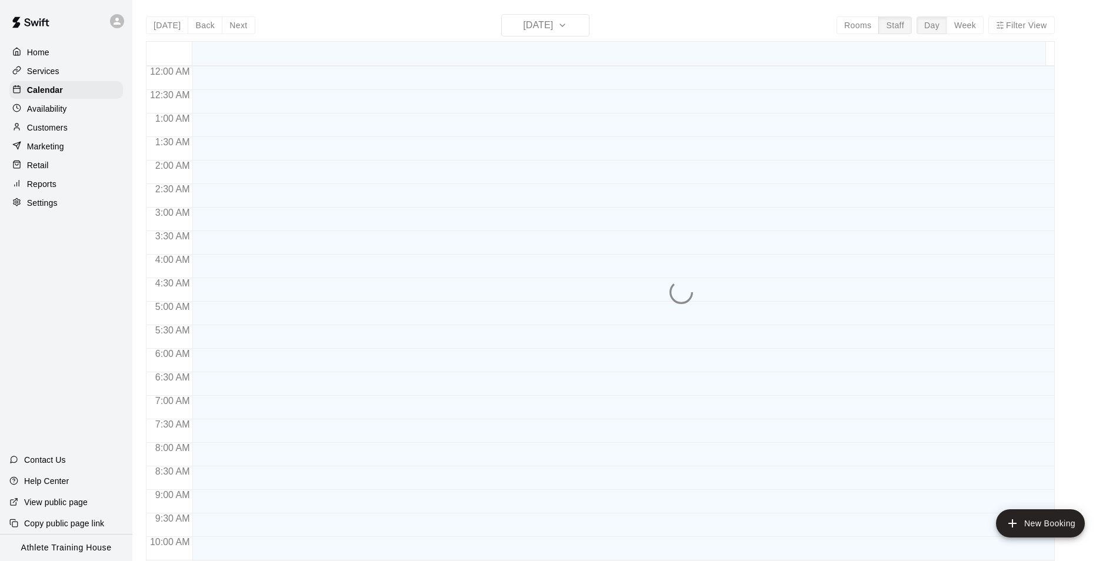
scroll to position [621, 0]
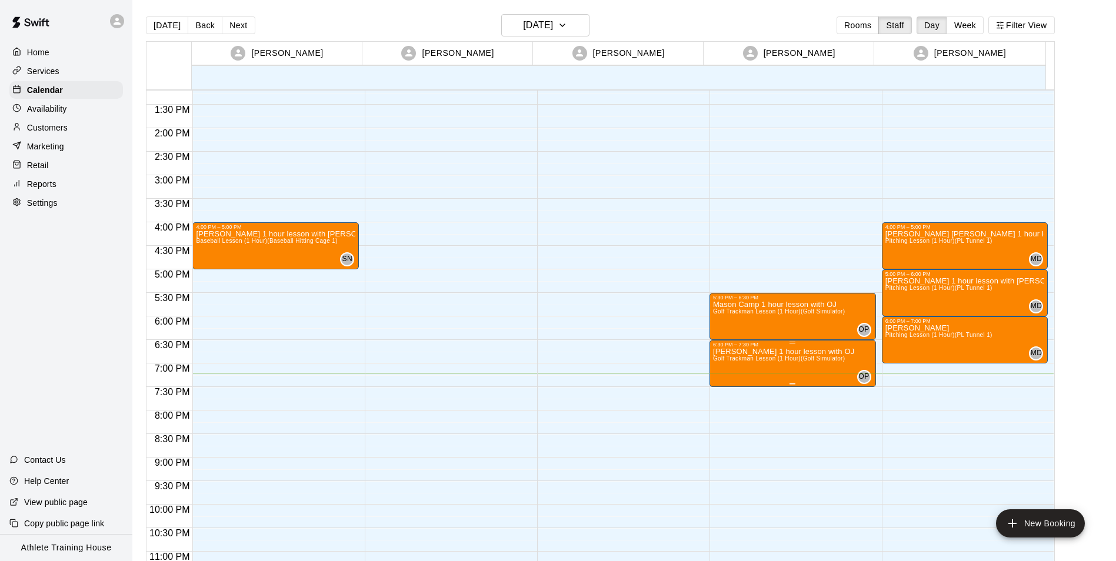
click at [734, 362] on span "Golf Trackman Lesson (1 Hour) (Golf Simulator)" at bounding box center [779, 358] width 132 height 6
click at [731, 368] on button "edit" at bounding box center [724, 368] width 24 height 24
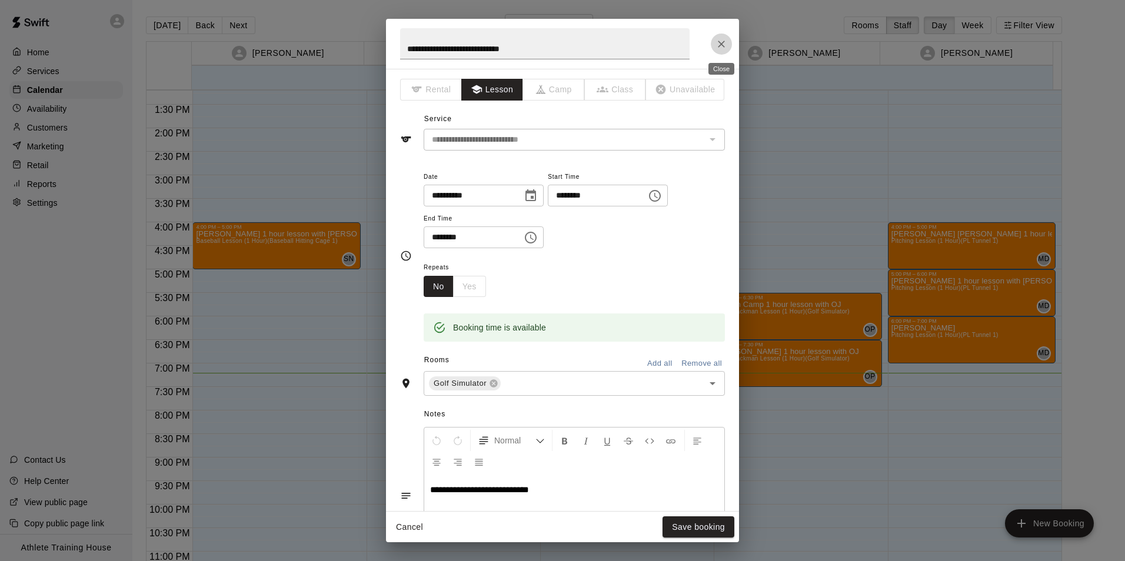
click at [718, 39] on icon "Close" at bounding box center [721, 44] width 12 height 12
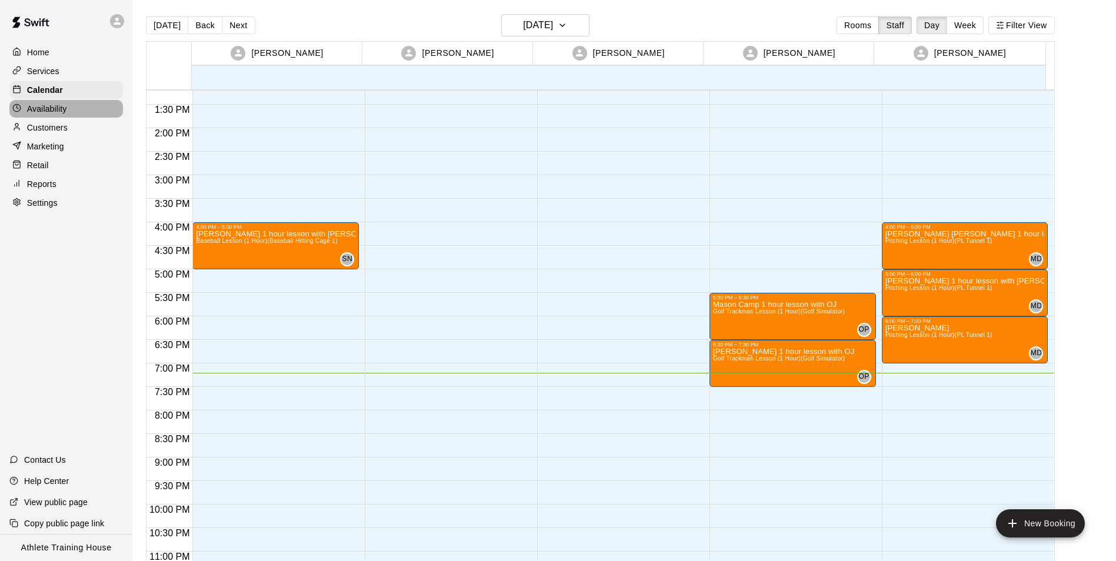
click at [63, 114] on p "Availability" at bounding box center [47, 109] width 40 height 12
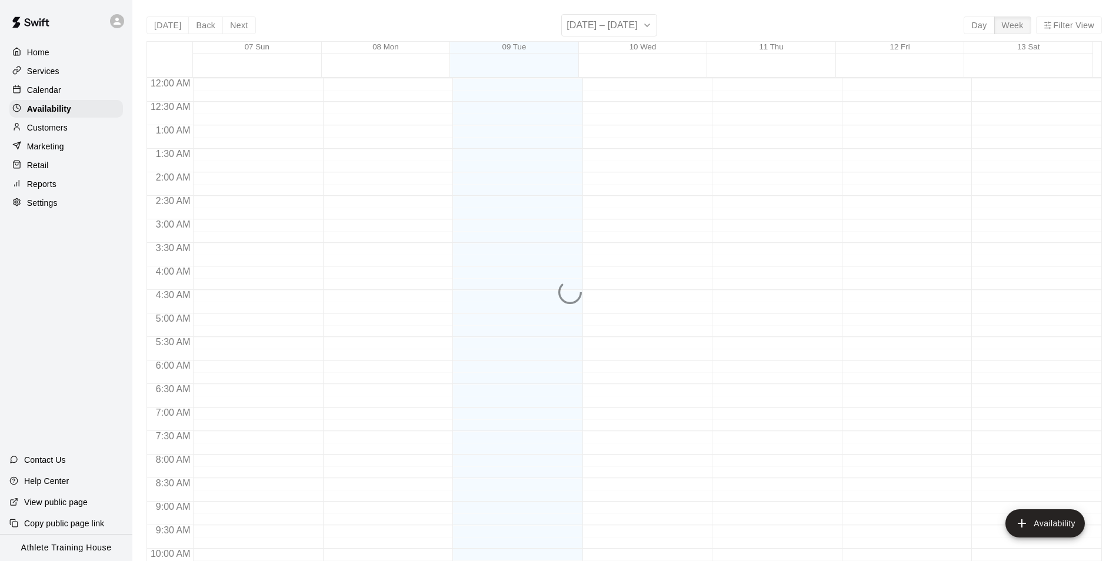
scroll to position [634, 0]
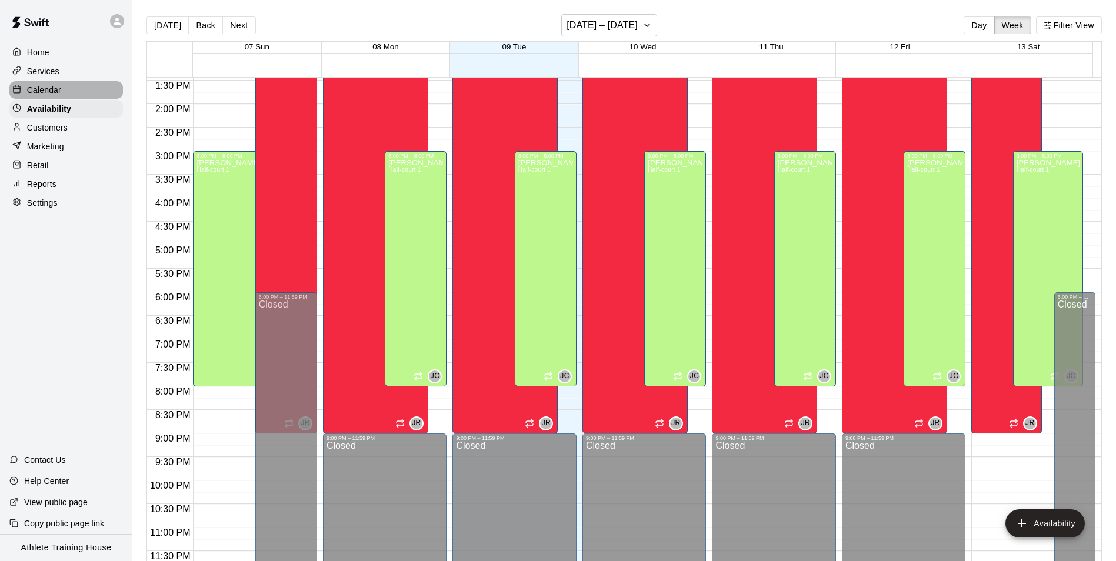
click at [61, 84] on div "Calendar" at bounding box center [66, 90] width 114 height 18
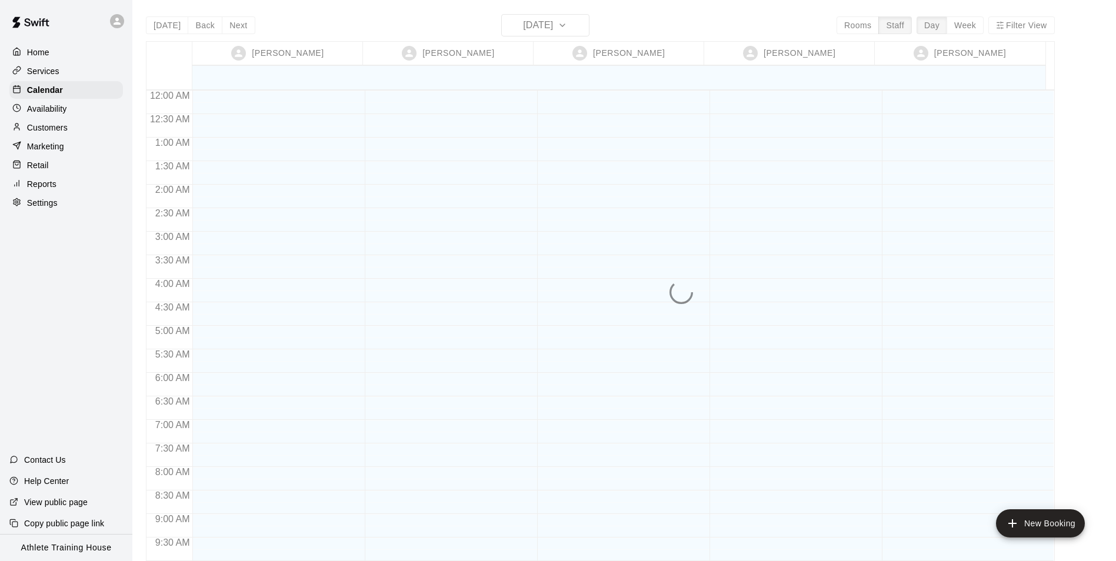
scroll to position [645, 0]
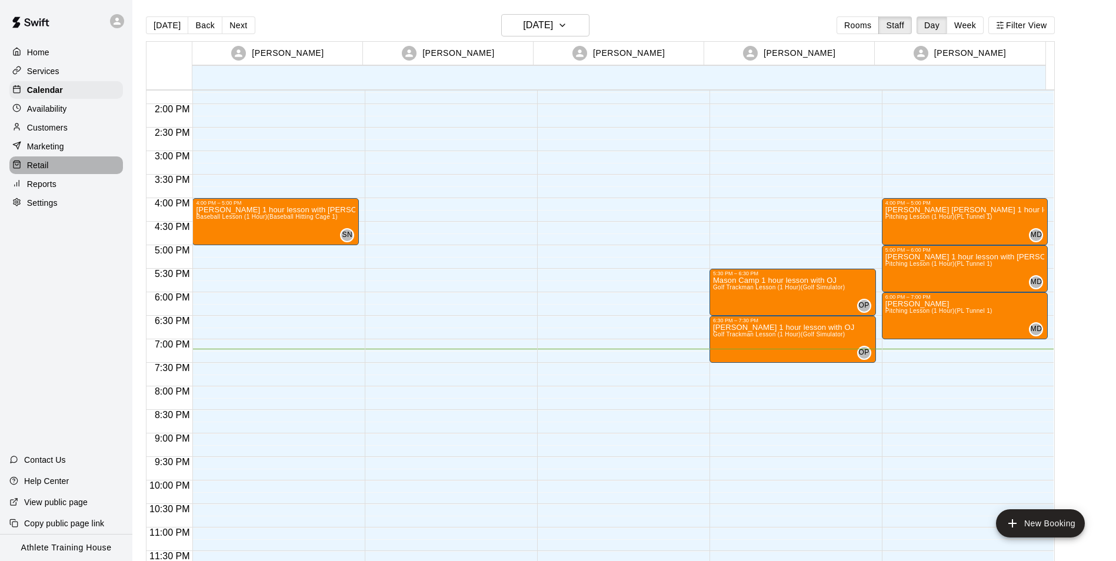
click at [48, 162] on div "Retail" at bounding box center [66, 165] width 114 height 18
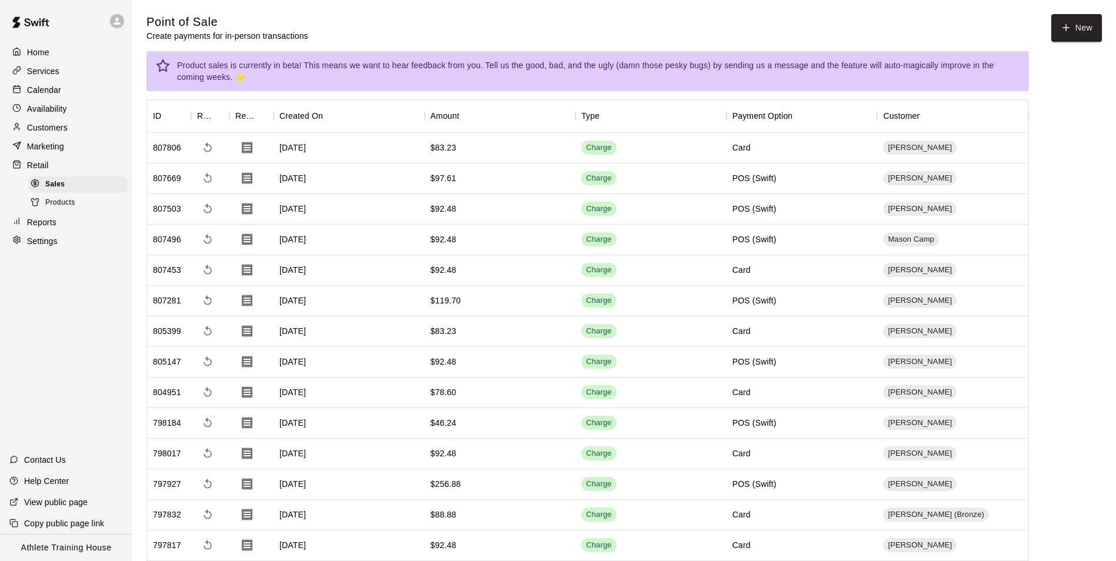
click at [32, 96] on p "Calendar" at bounding box center [44, 90] width 34 height 12
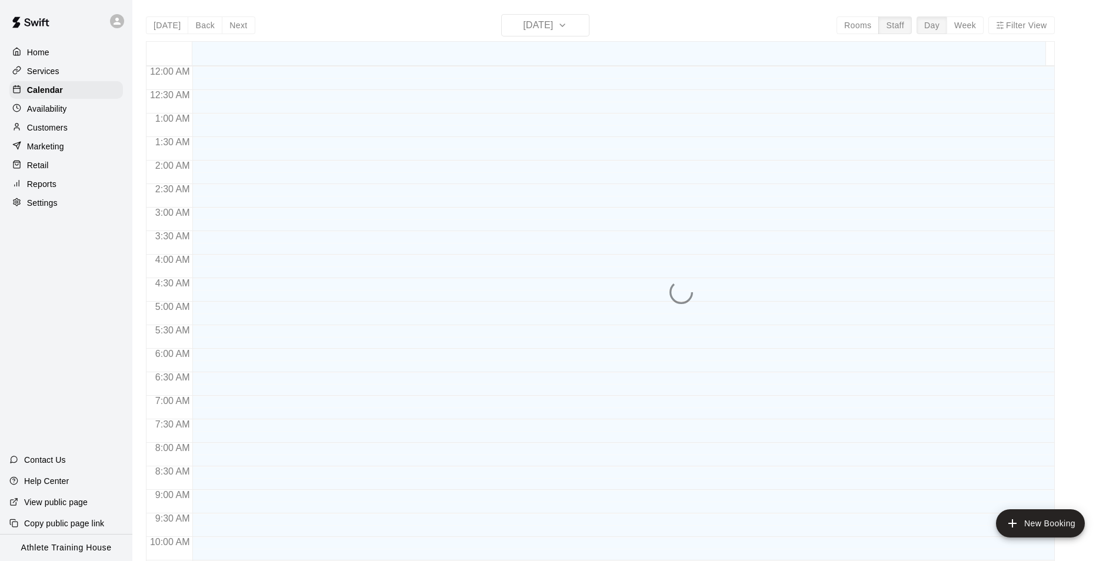
scroll to position [621, 0]
